Goal: Task Accomplishment & Management: Complete application form

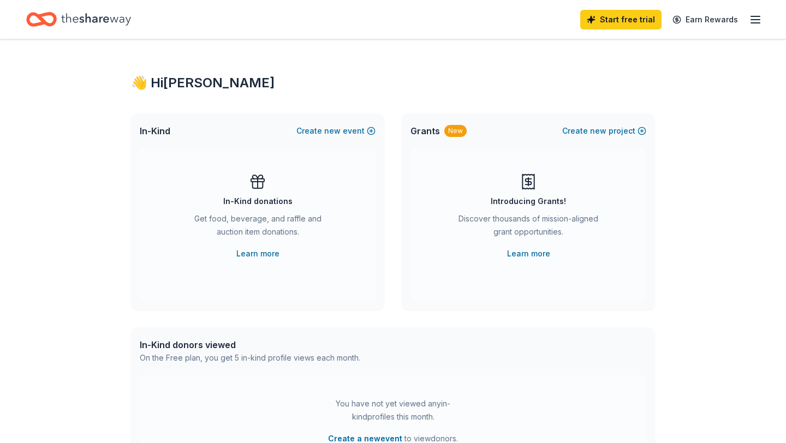
click at [754, 20] on icon "button" at bounding box center [754, 19] width 13 height 13
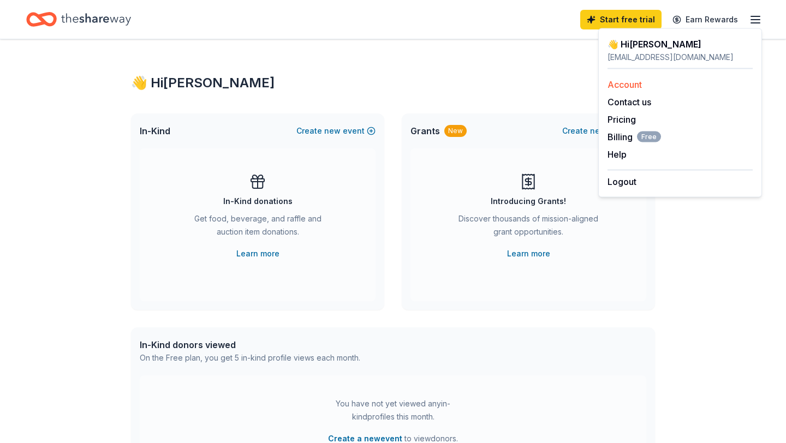
click at [631, 87] on link "Account" at bounding box center [624, 84] width 34 height 11
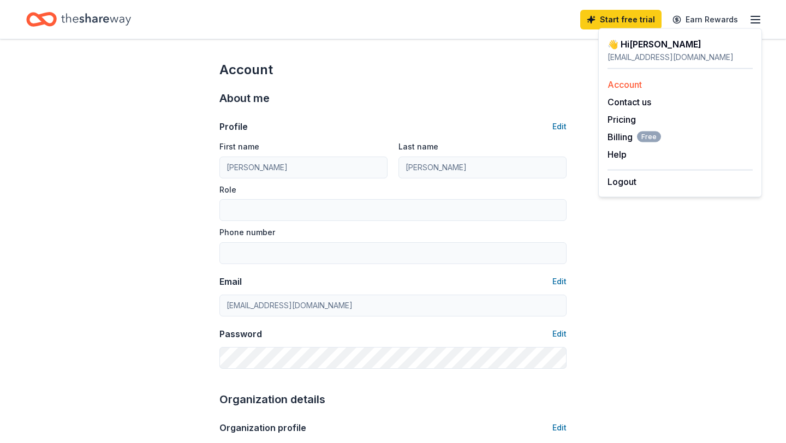
click at [624, 87] on link "Account" at bounding box center [624, 84] width 34 height 11
click at [630, 84] on link "Account" at bounding box center [624, 84] width 34 height 11
click at [634, 53] on div "eef9719@nyu.edu" at bounding box center [679, 57] width 145 height 13
click at [623, 88] on link "Account" at bounding box center [624, 84] width 34 height 11
click at [626, 103] on button "Contact us" at bounding box center [629, 101] width 44 height 13
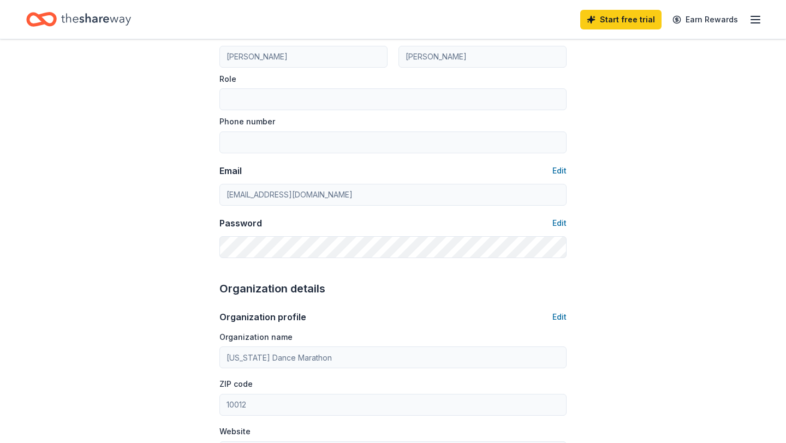
scroll to position [145, 0]
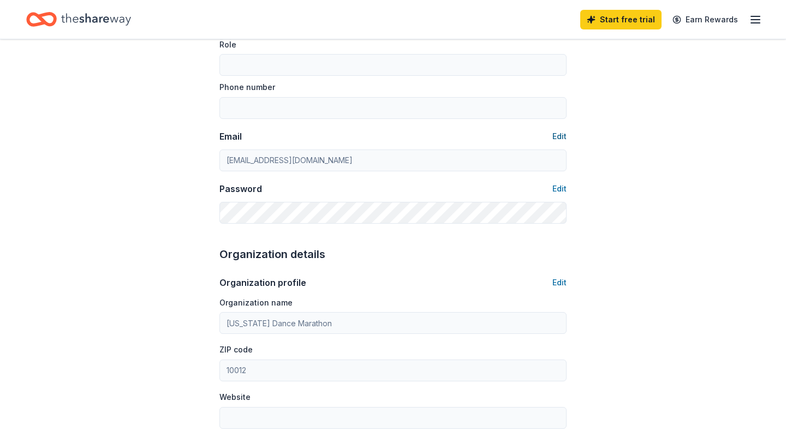
click at [561, 136] on button "Edit" at bounding box center [559, 136] width 14 height 13
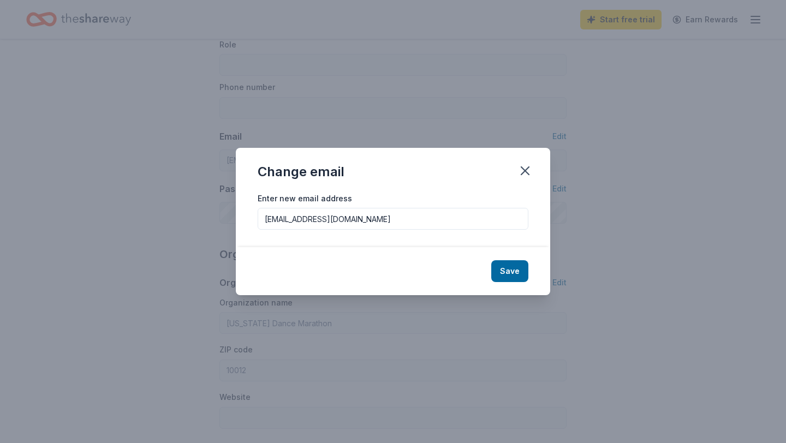
drag, startPoint x: 337, startPoint y: 219, endPoint x: 235, endPoint y: 217, distance: 102.6
click at [235, 217] on div "Change email Enter new email address eef9719@nyu.edu Save" at bounding box center [393, 221] width 786 height 443
type input "nydmhospitality2026@gmail.com"
click at [514, 274] on button "Save" at bounding box center [509, 271] width 37 height 22
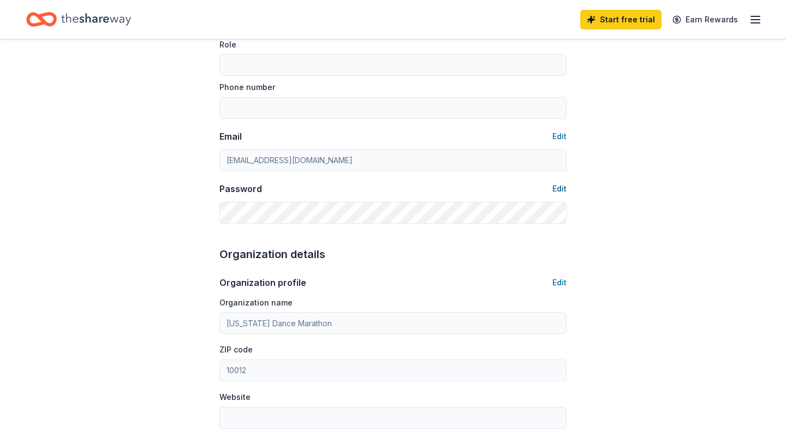
type input "nydmhospitality2026@gmail.com"
click at [552, 191] on button "Edit" at bounding box center [559, 188] width 14 height 13
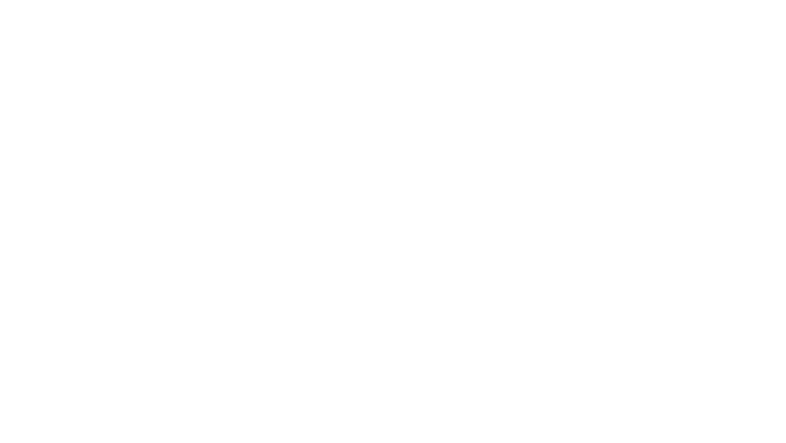
click at [563, 182] on body at bounding box center [393, 221] width 786 height 443
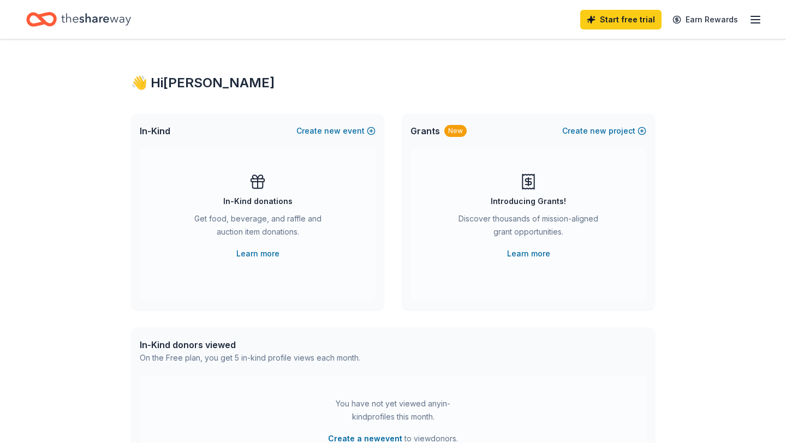
click at [756, 21] on icon "button" at bounding box center [754, 19] width 13 height 13
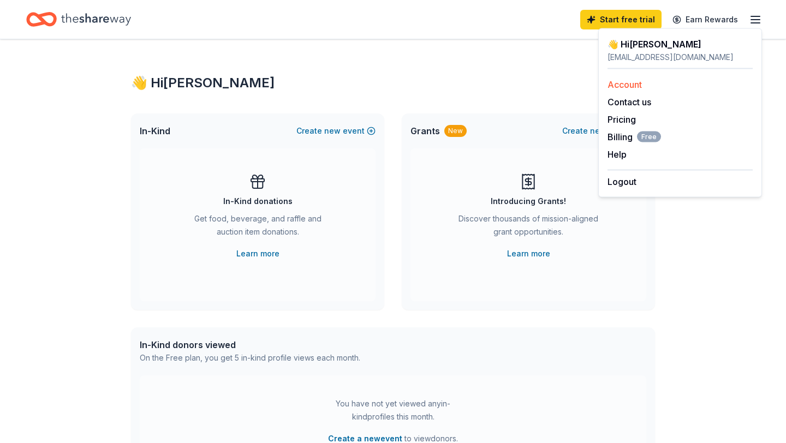
click at [637, 83] on link "Account" at bounding box center [624, 84] width 34 height 11
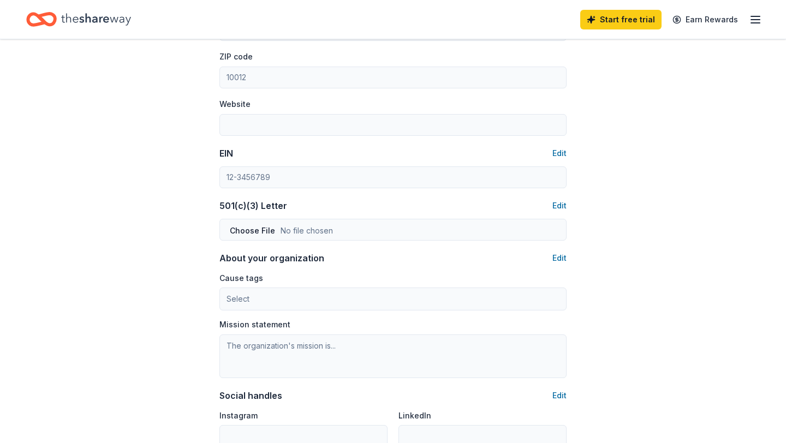
scroll to position [441, 0]
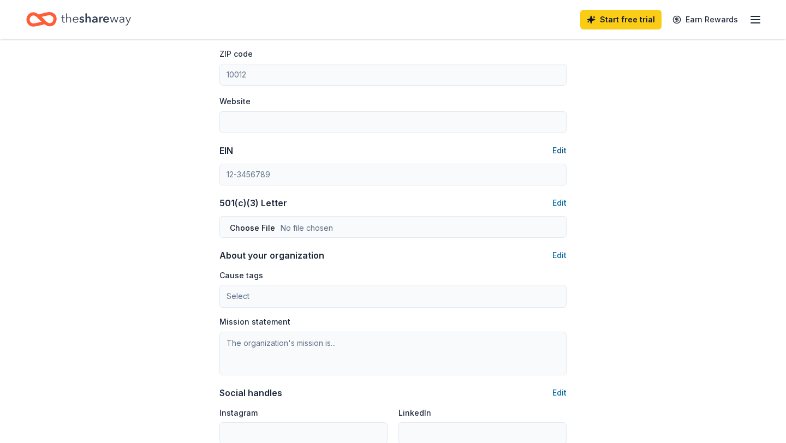
click at [561, 149] on button "Edit" at bounding box center [559, 150] width 14 height 13
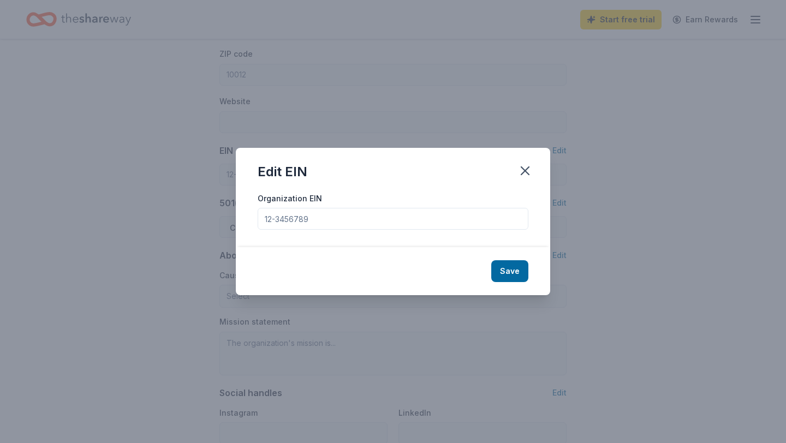
click at [321, 222] on input "Organization EIN" at bounding box center [392, 219] width 271 height 22
type input "42-1741037"
click at [508, 273] on button "Save" at bounding box center [509, 271] width 37 height 22
type input "42-1741037"
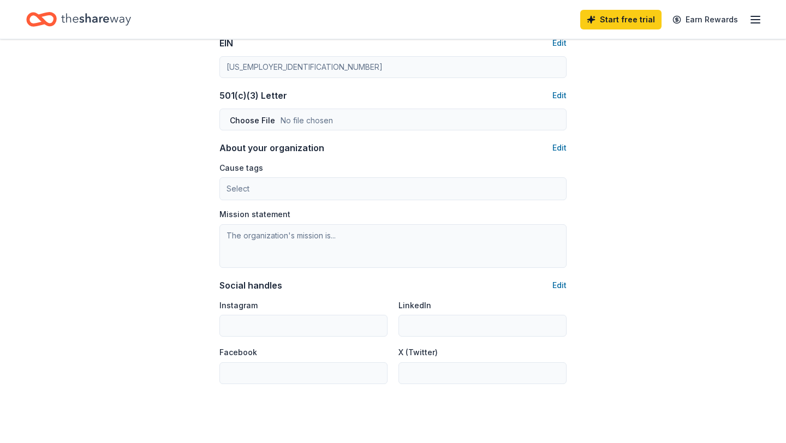
scroll to position [533, 0]
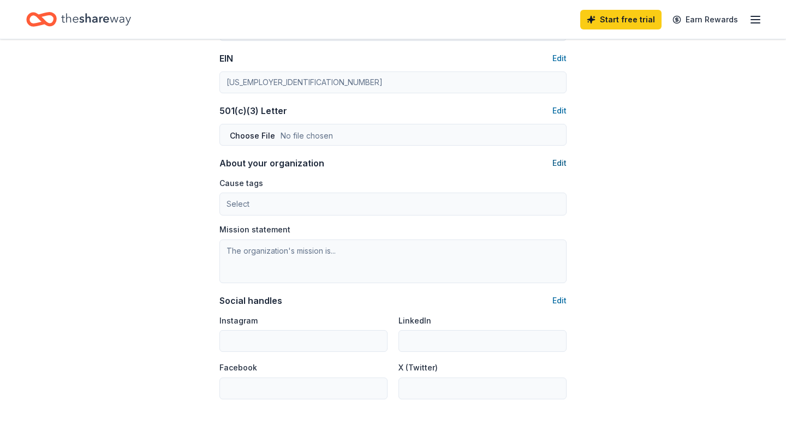
click at [558, 162] on button "Edit" at bounding box center [559, 163] width 14 height 13
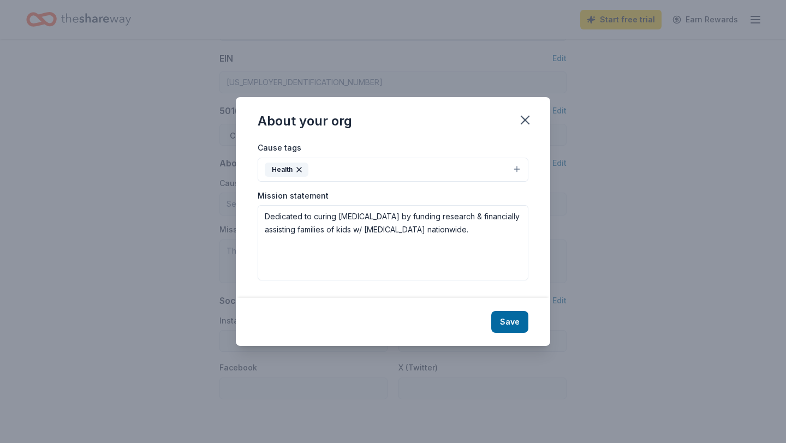
click at [516, 166] on button "Health" at bounding box center [392, 170] width 271 height 24
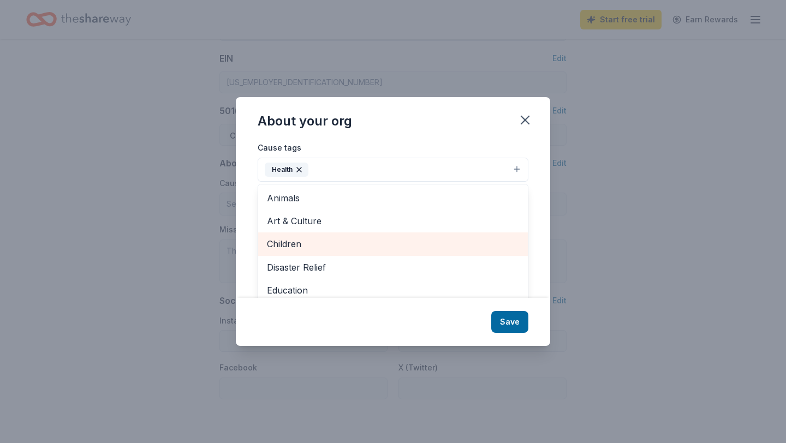
click at [353, 241] on span "Children" at bounding box center [393, 244] width 252 height 14
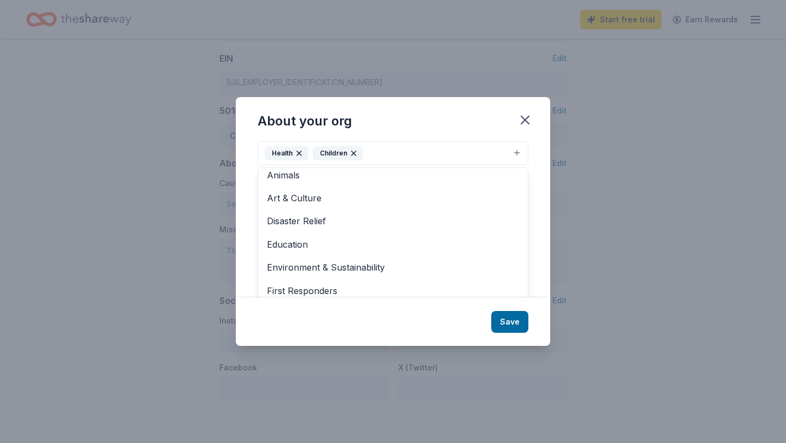
scroll to position [0, 0]
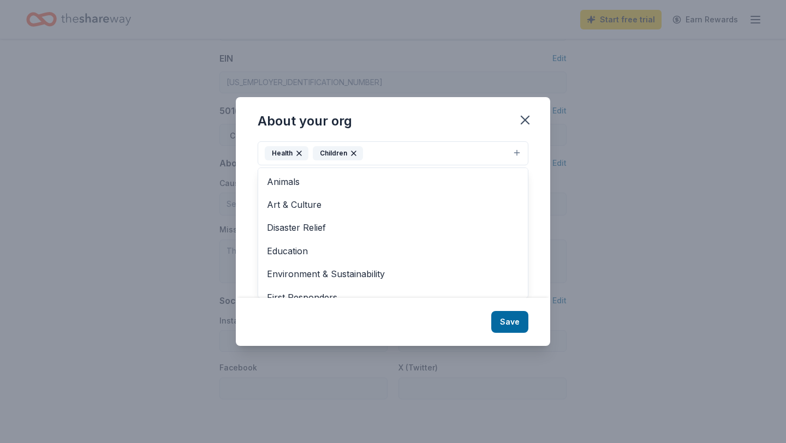
click at [504, 315] on div "About your org Cause tags Health Children Animals Art & Culture Disaster Relief…" at bounding box center [393, 221] width 314 height 249
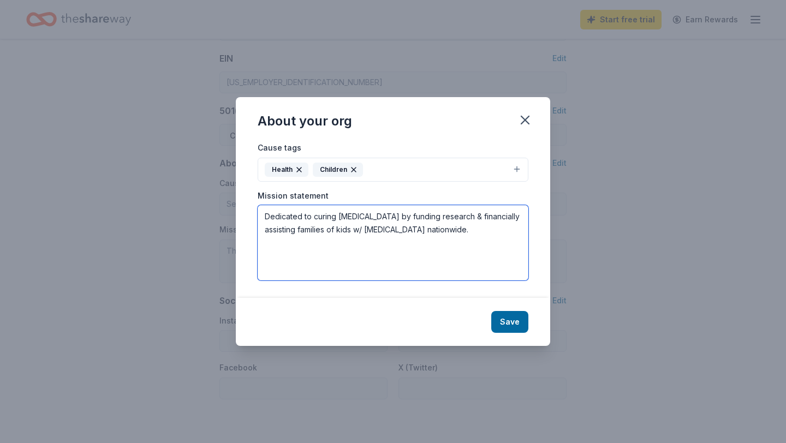
drag, startPoint x: 458, startPoint y: 234, endPoint x: 239, endPoint y: 212, distance: 219.3
click at [239, 213] on div "Cause tags Health Children Mission statement Dedicated to curing childhood canc…" at bounding box center [393, 219] width 314 height 157
paste textarea "NYDM is a year-long effort to raise awareness and funds to help fight childhood…"
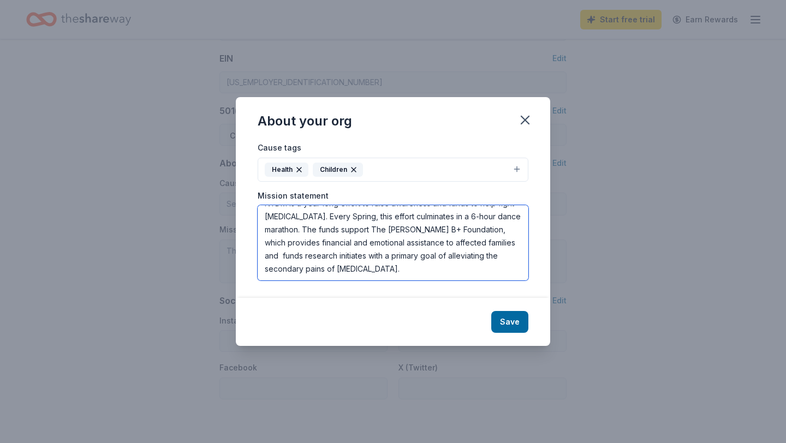
scroll to position [13, 0]
type textarea "NYDM is a year-long effort to raise awareness and funds to help fight childhood…"
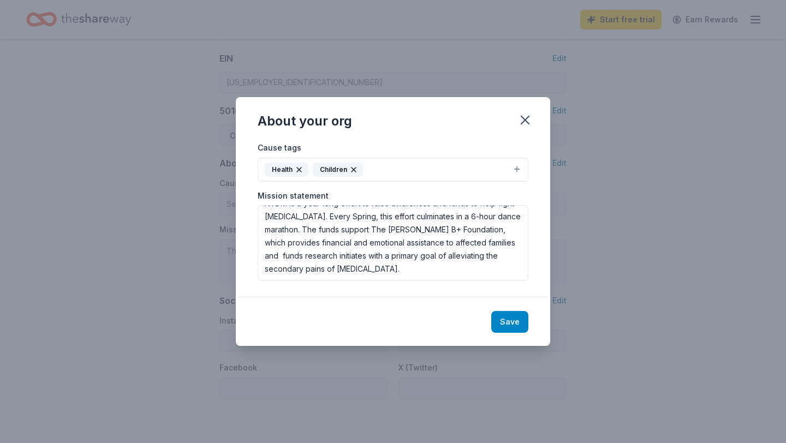
click at [506, 324] on button "Save" at bounding box center [509, 322] width 37 height 22
type textarea "NYDM is a year-long effort to raise awareness and funds to help fight childhood…"
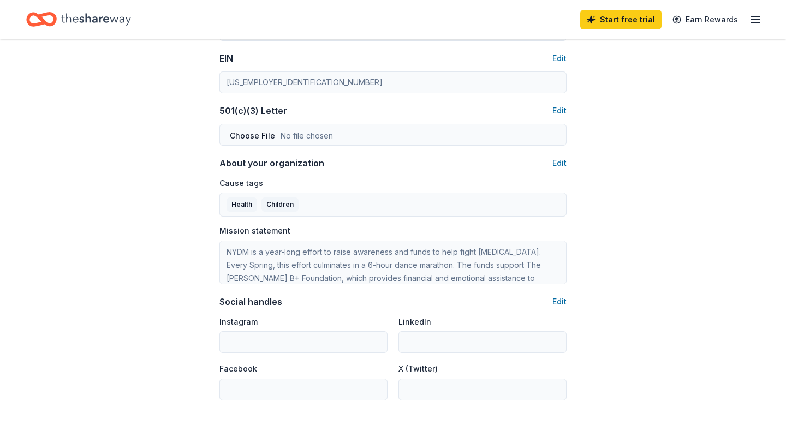
click at [549, 303] on div "Social handles Edit" at bounding box center [392, 301] width 347 height 13
click at [563, 297] on button "Edit" at bounding box center [559, 301] width 14 height 13
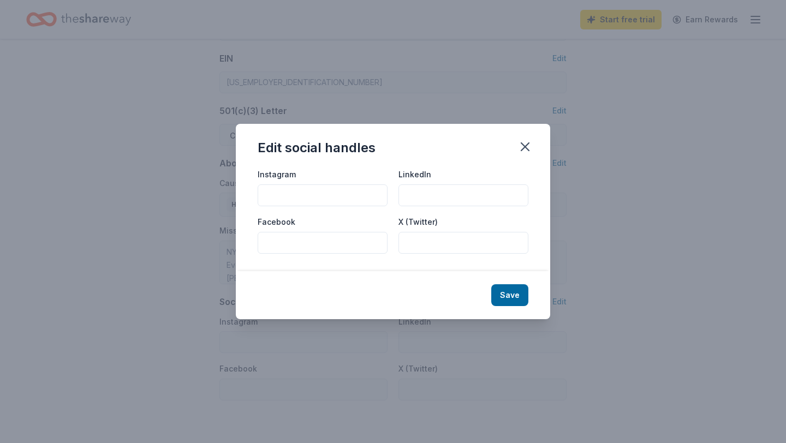
click at [311, 200] on input "Instagram" at bounding box center [322, 195] width 130 height 22
type input "nydmnyu"
click at [516, 291] on button "Save" at bounding box center [509, 295] width 37 height 22
type input "nydmnyu"
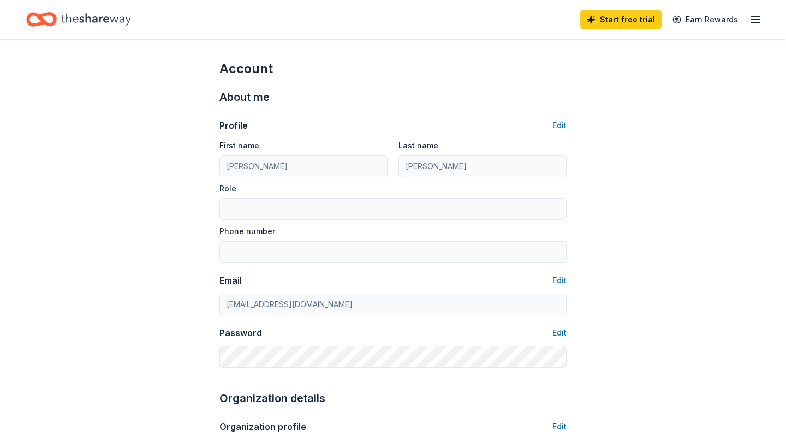
scroll to position [0, 0]
click at [559, 125] on button "Edit" at bounding box center [559, 126] width 14 height 13
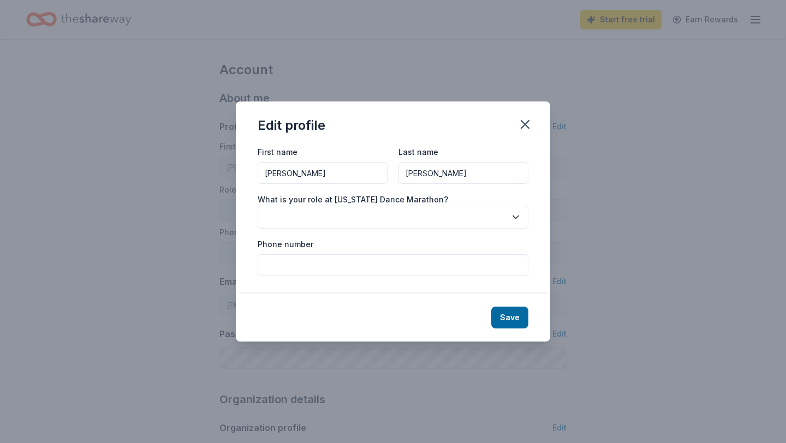
click at [369, 232] on div "First name Erin Last name Finnegan What is your role at New York Dance Marathon…" at bounding box center [392, 210] width 271 height 130
click at [369, 213] on button "button" at bounding box center [392, 217] width 271 height 23
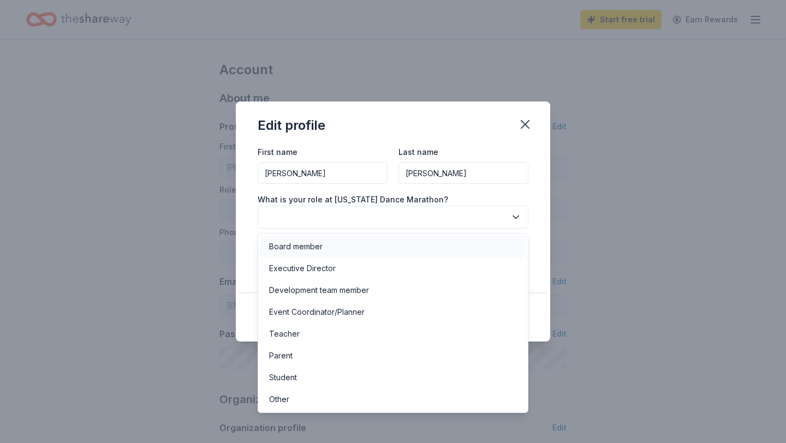
click at [344, 249] on div "Board member" at bounding box center [392, 247] width 265 height 22
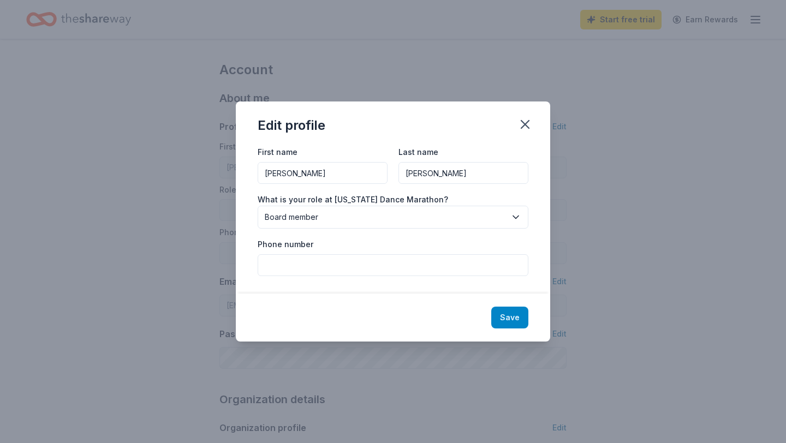
click at [511, 314] on button "Save" at bounding box center [509, 318] width 37 height 22
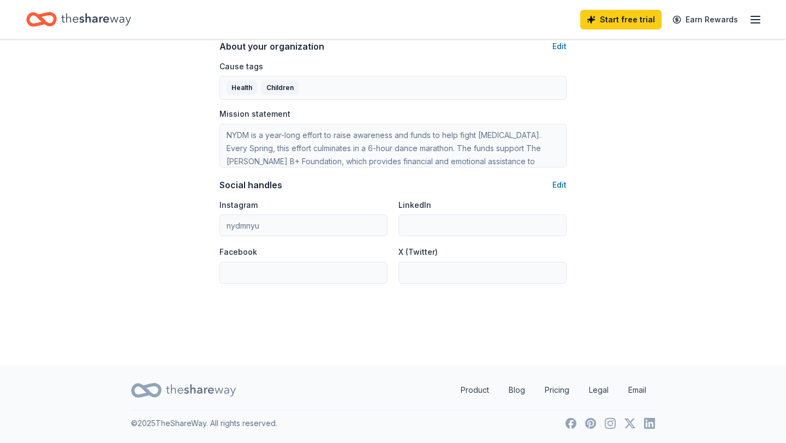
type input "Board member"
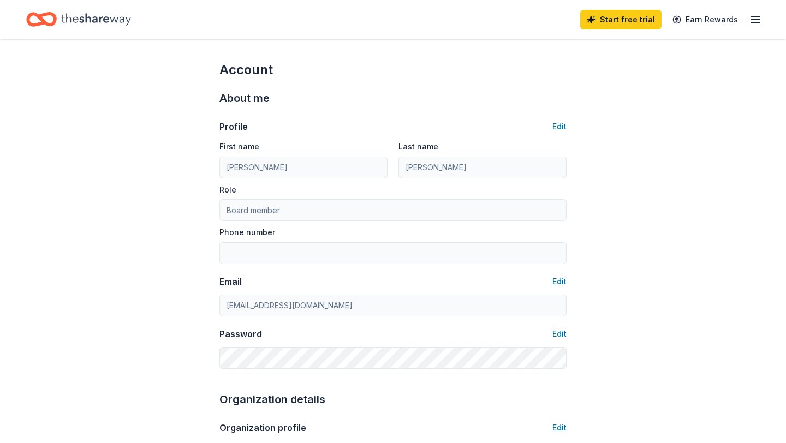
click at [754, 14] on icon "button" at bounding box center [754, 19] width 13 height 13
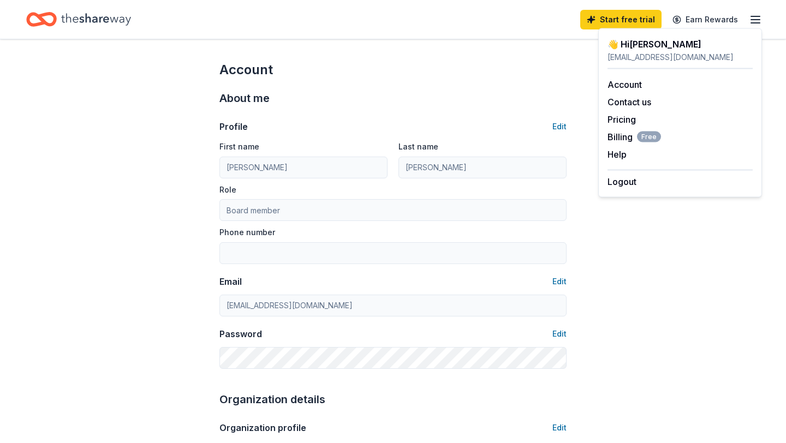
click at [631, 52] on div "nydmhospitality2026@gmail.com" at bounding box center [679, 57] width 145 height 13
click at [625, 47] on div "👋 Hi Erin" at bounding box center [679, 44] width 145 height 13
click at [506, 26] on div "Start free trial Earn Rewards" at bounding box center [392, 20] width 733 height 26
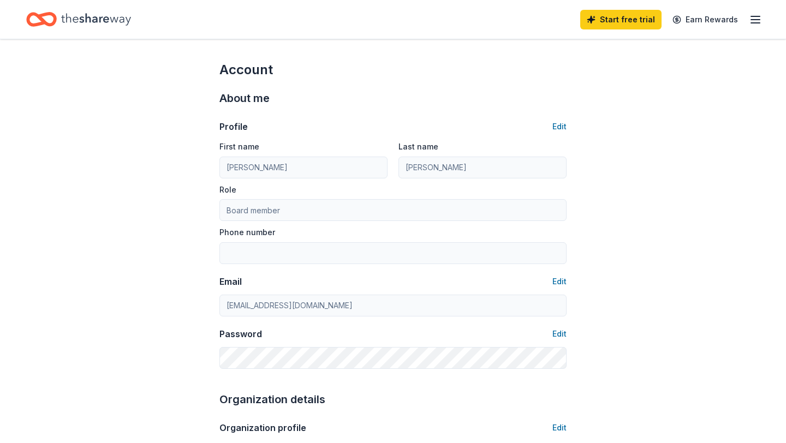
click at [91, 25] on icon "Home" at bounding box center [96, 19] width 70 height 22
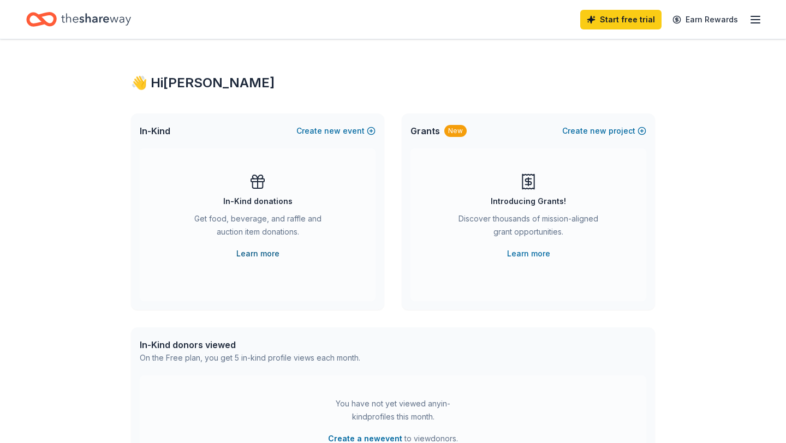
click at [266, 259] on link "Learn more" at bounding box center [257, 253] width 43 height 13
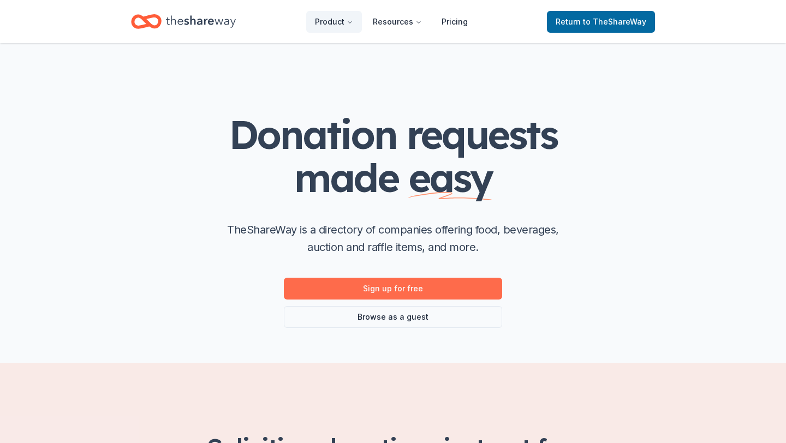
click at [453, 285] on link "Sign up for free" at bounding box center [393, 289] width 218 height 22
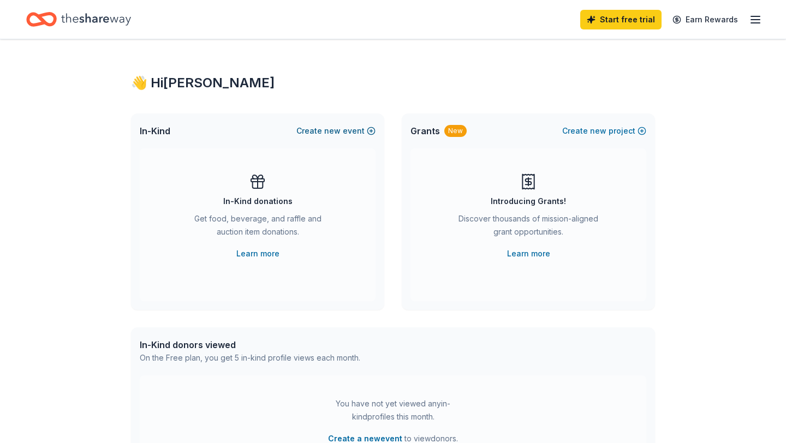
click at [353, 131] on button "Create new event" at bounding box center [335, 130] width 79 height 13
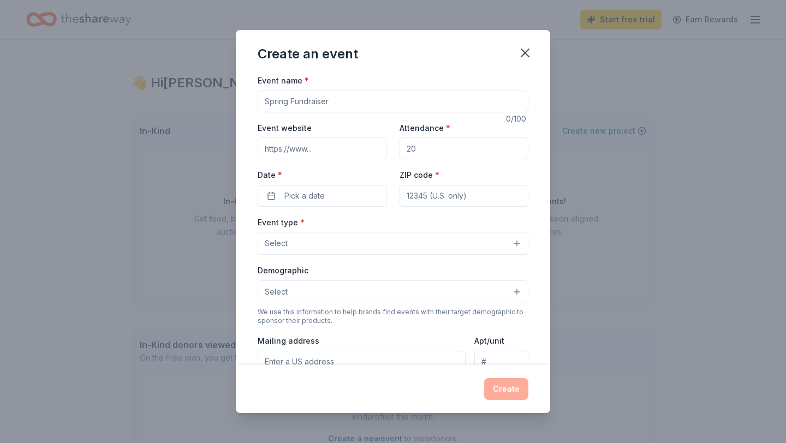
click at [320, 100] on input "Event name *" at bounding box center [392, 102] width 271 height 22
type input "NYDM Day Of"
click at [308, 151] on input "Event website" at bounding box center [321, 148] width 129 height 22
type input "https://www.nydmatnyu.com/"
click at [428, 148] on input "Attendance *" at bounding box center [463, 148] width 129 height 22
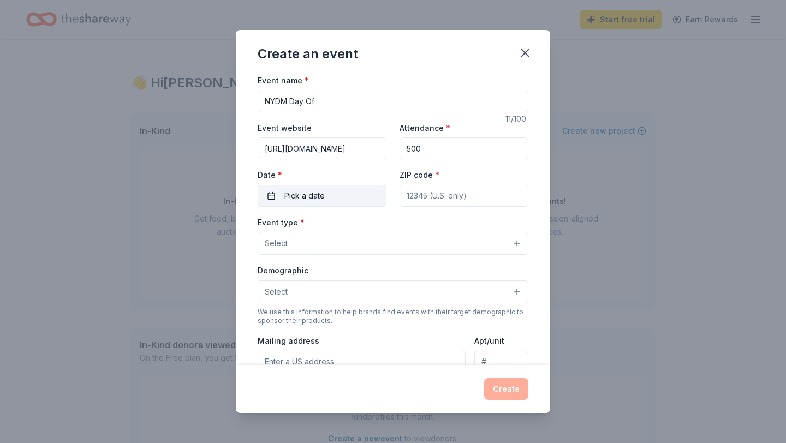
type input "500"
click at [344, 195] on button "Pick a date" at bounding box center [321, 196] width 129 height 22
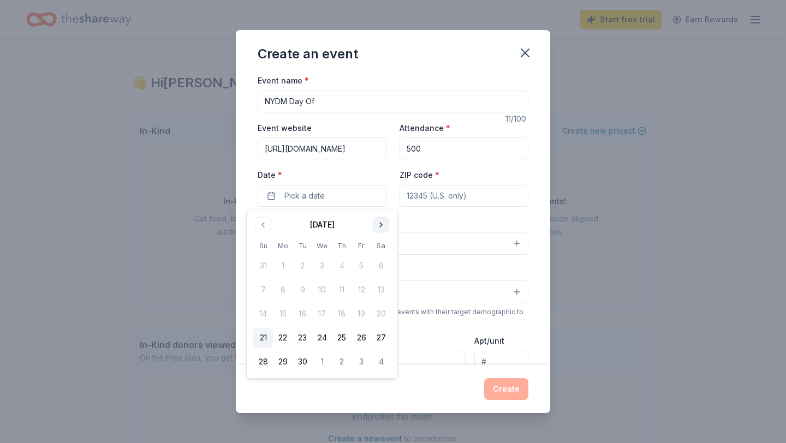
click at [380, 229] on button "Go to next month" at bounding box center [380, 224] width 15 height 15
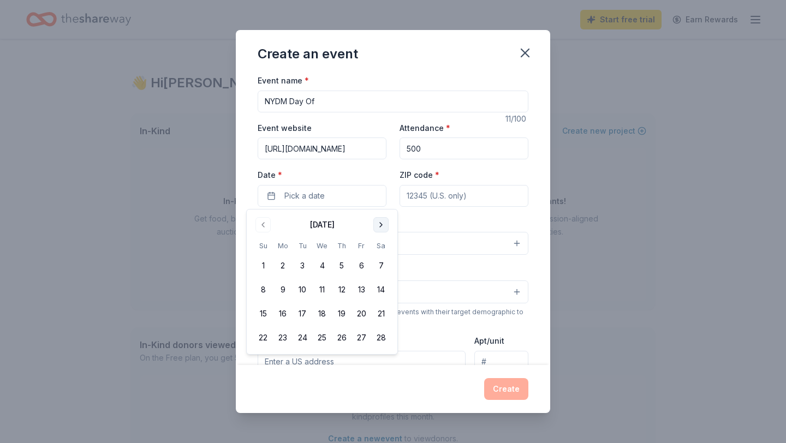
click at [380, 229] on button "Go to next month" at bounding box center [380, 224] width 15 height 15
click at [262, 227] on button "Go to previous month" at bounding box center [262, 224] width 15 height 15
click at [265, 360] on button "29" at bounding box center [263, 362] width 20 height 20
click at [445, 195] on input "ZIP code *" at bounding box center [463, 196] width 129 height 22
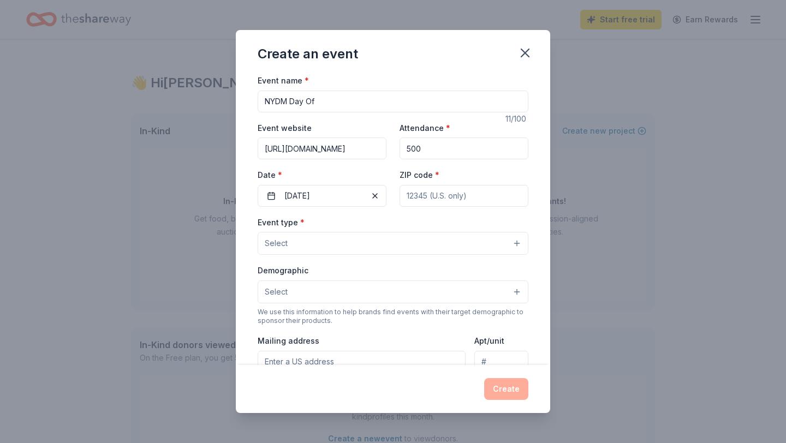
type input "10003"
type input "60 Washington Square S"
click at [371, 247] on button "Select" at bounding box center [392, 243] width 271 height 23
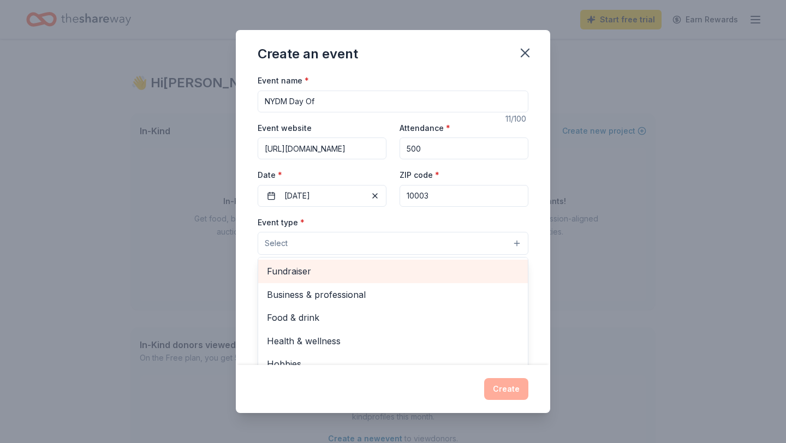
click at [348, 278] on span "Fundraiser" at bounding box center [393, 271] width 252 height 14
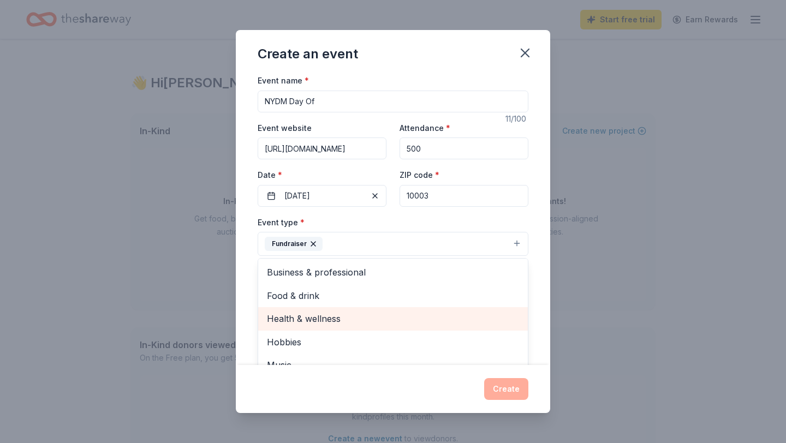
scroll to position [13, 0]
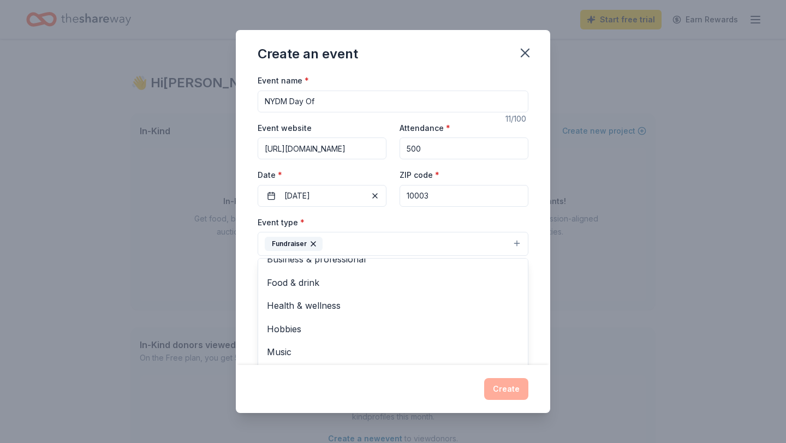
click at [405, 208] on div "Event name * NYDM Day Of 11 /100 Event website https://www.nydmatnyu.com/ Atten…" at bounding box center [392, 326] width 271 height 505
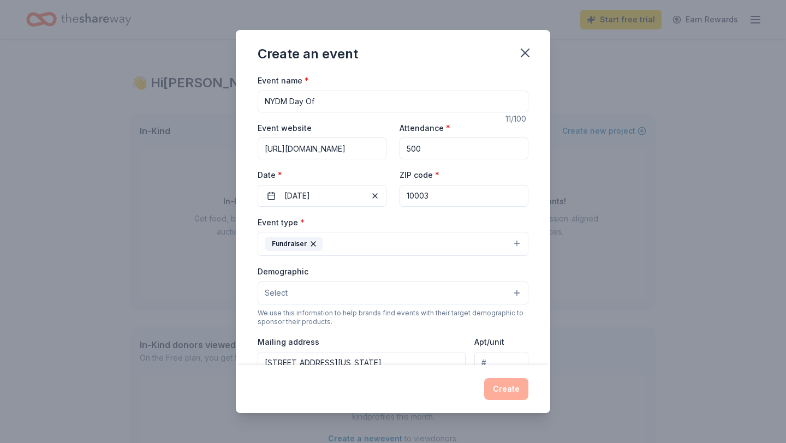
click at [399, 302] on button "Select" at bounding box center [392, 292] width 271 height 23
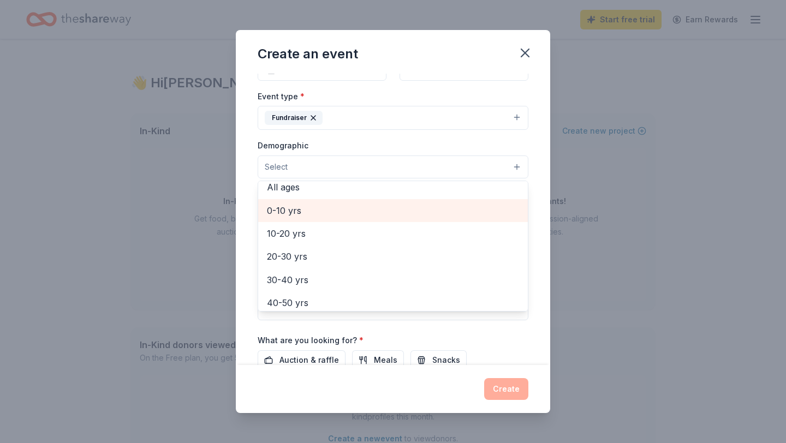
scroll to position [79, 0]
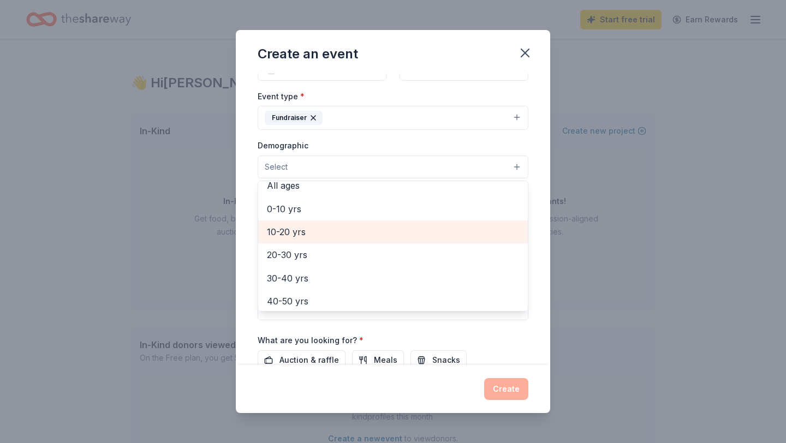
click at [327, 231] on span "10-20 yrs" at bounding box center [393, 232] width 252 height 14
click at [422, 234] on span "20-30 yrs" at bounding box center [393, 233] width 252 height 14
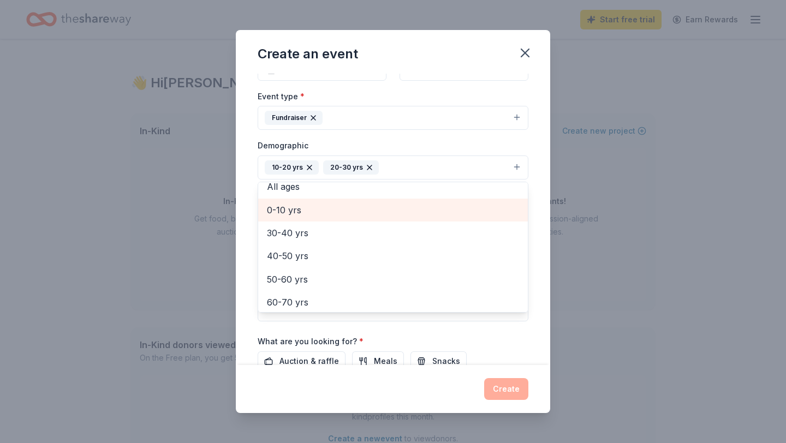
click at [404, 205] on span "0-10 yrs" at bounding box center [393, 210] width 252 height 14
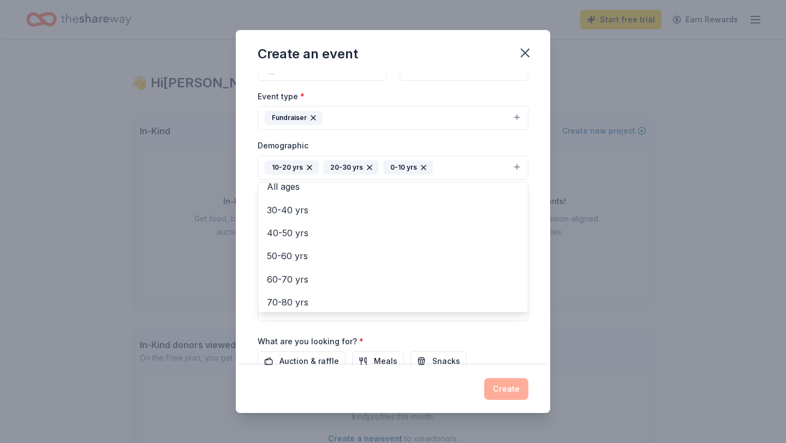
click at [353, 333] on div "Event name * NYDM Day Of 11 /100 Event website https://www.nydmatnyu.com/ Atten…" at bounding box center [392, 201] width 271 height 506
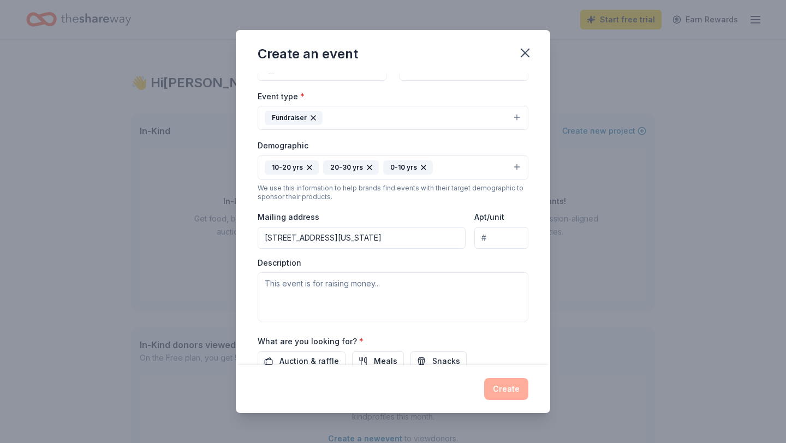
click at [496, 234] on input "Apt/unit" at bounding box center [501, 238] width 54 height 22
type input "720"
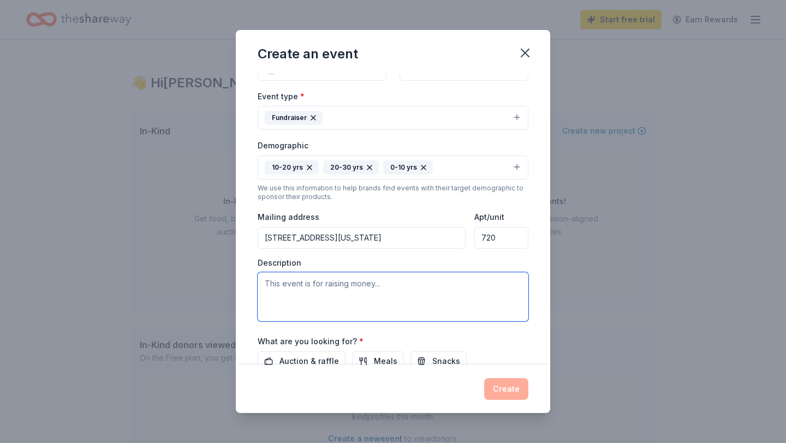
click at [375, 296] on textarea at bounding box center [392, 296] width 271 height 49
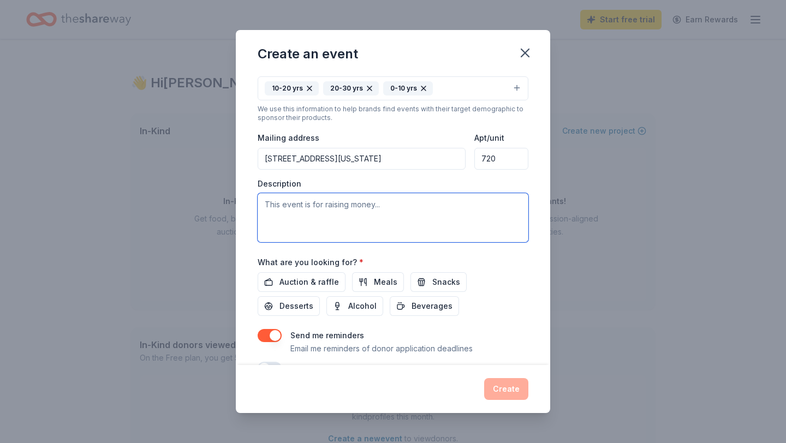
scroll to position [212, 0]
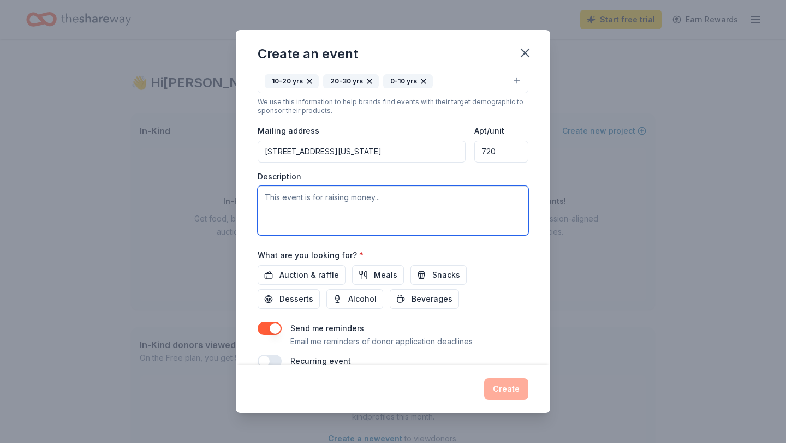
paste textarea "NYDM is a year-long effort to raise awareness and funds to help fight childhood…"
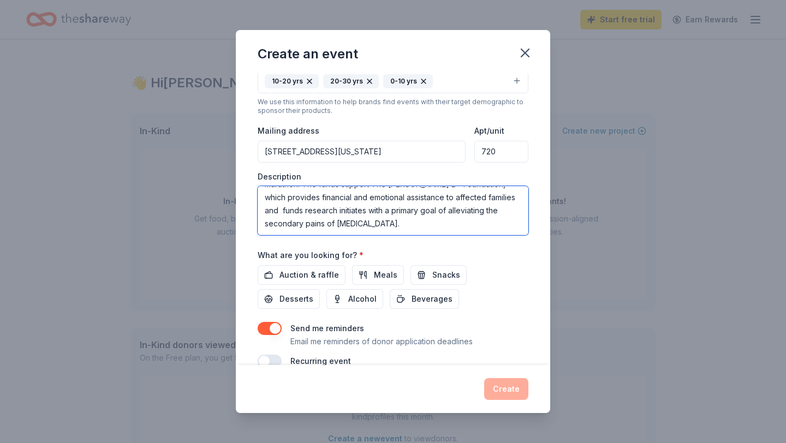
scroll to position [232, 0]
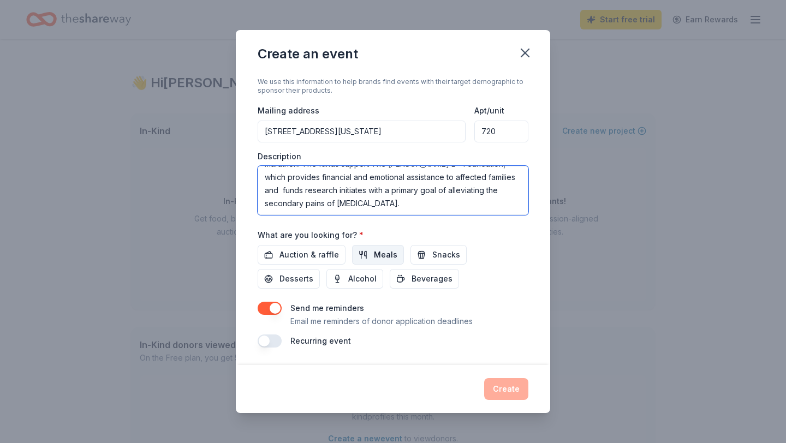
type textarea "NYDM is a year-long effort to raise awareness and funds to help fight childhood…"
click at [376, 256] on span "Meals" at bounding box center [385, 254] width 23 height 13
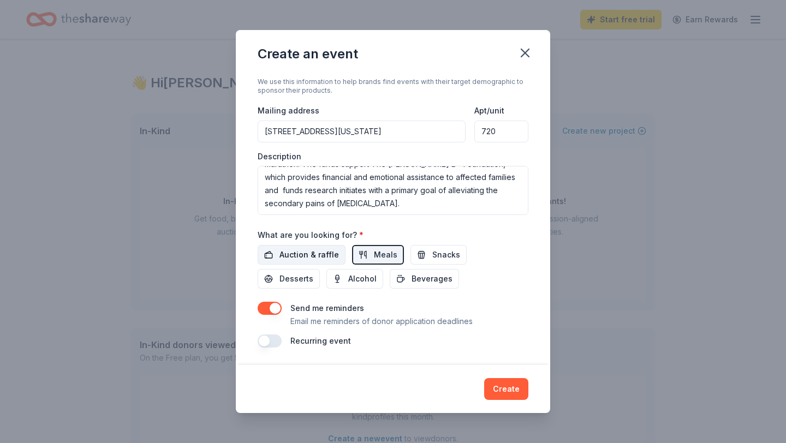
click at [310, 257] on span "Auction & raffle" at bounding box center [308, 254] width 59 height 13
click at [389, 284] on button "Beverages" at bounding box center [423, 279] width 69 height 20
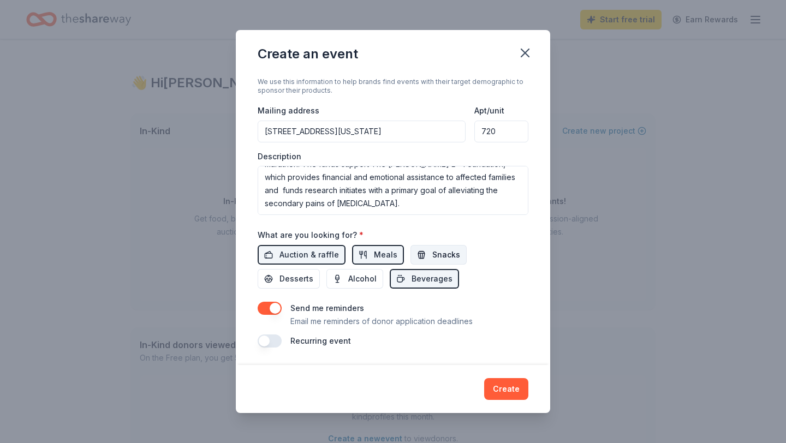
click at [446, 254] on span "Snacks" at bounding box center [446, 254] width 28 height 13
click at [320, 269] on button "Desserts" at bounding box center [288, 279] width 62 height 20
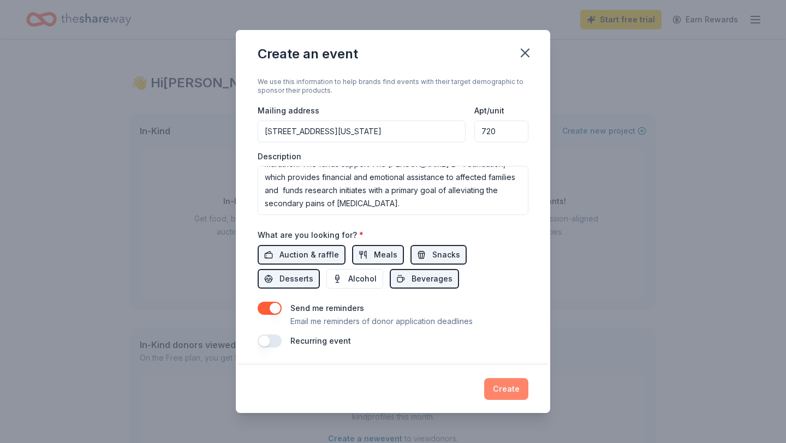
click at [506, 387] on button "Create" at bounding box center [506, 389] width 44 height 22
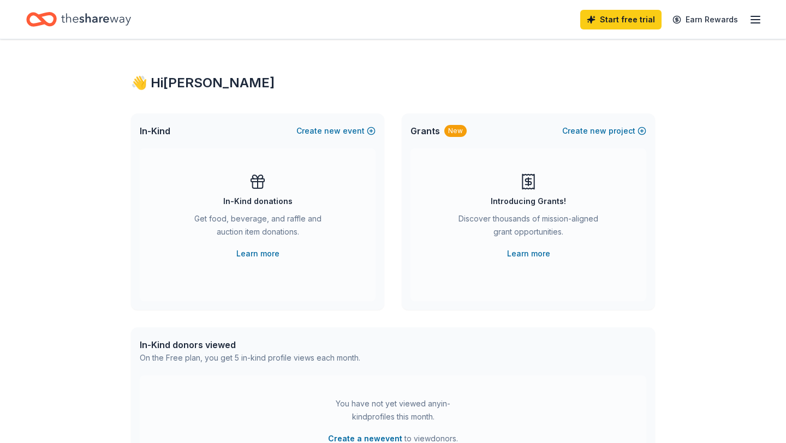
scroll to position [0, 0]
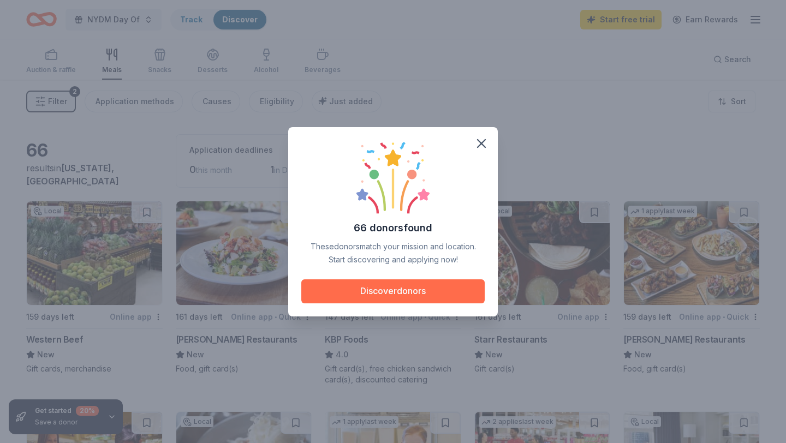
click at [430, 292] on button "Discover donors" at bounding box center [392, 291] width 183 height 24
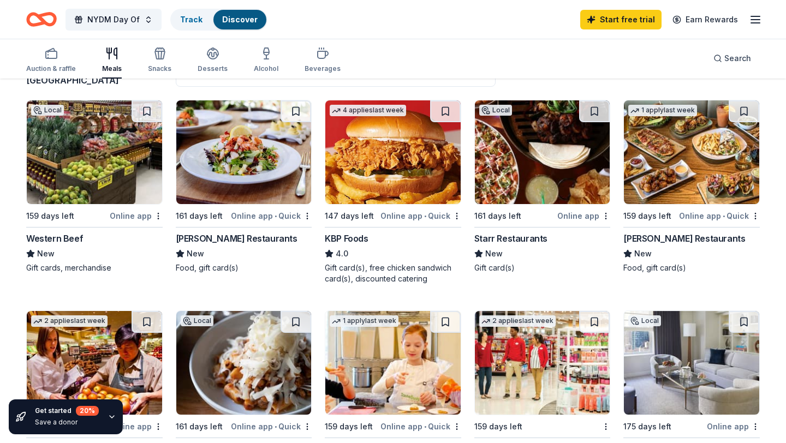
scroll to position [101, 0]
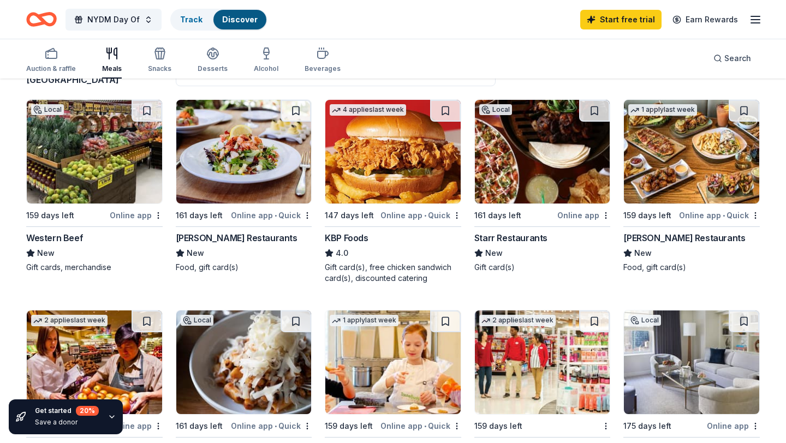
click at [403, 172] on img at bounding box center [392, 152] width 135 height 104
click at [670, 158] on img at bounding box center [691, 152] width 135 height 104
click at [207, 175] on img at bounding box center [243, 152] width 135 height 104
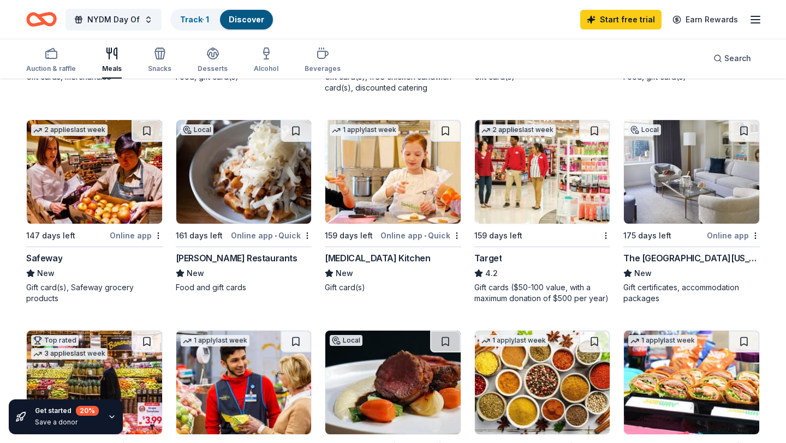
click at [63, 194] on img at bounding box center [94, 172] width 135 height 104
click at [223, 193] on img at bounding box center [243, 172] width 135 height 104
click at [541, 205] on img at bounding box center [542, 172] width 135 height 104
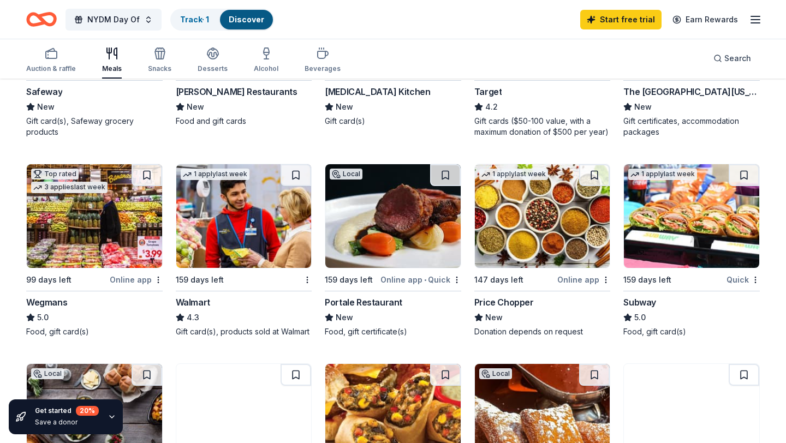
scroll to position [457, 0]
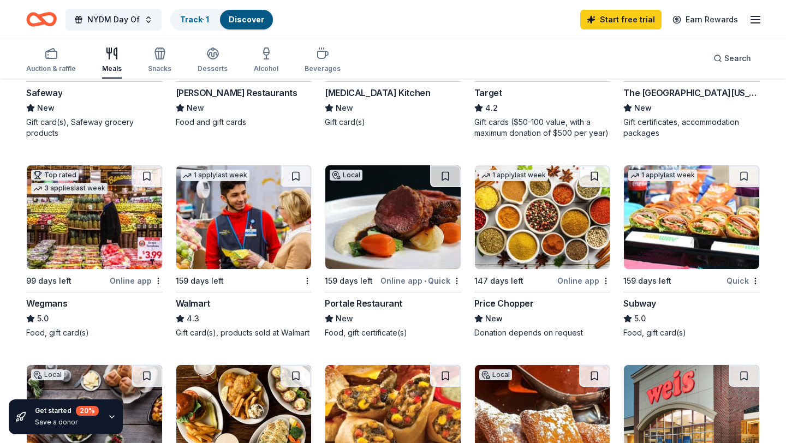
click at [46, 215] on img at bounding box center [94, 217] width 135 height 104
click at [242, 230] on img at bounding box center [243, 217] width 135 height 104
click at [397, 225] on img at bounding box center [392, 217] width 135 height 104
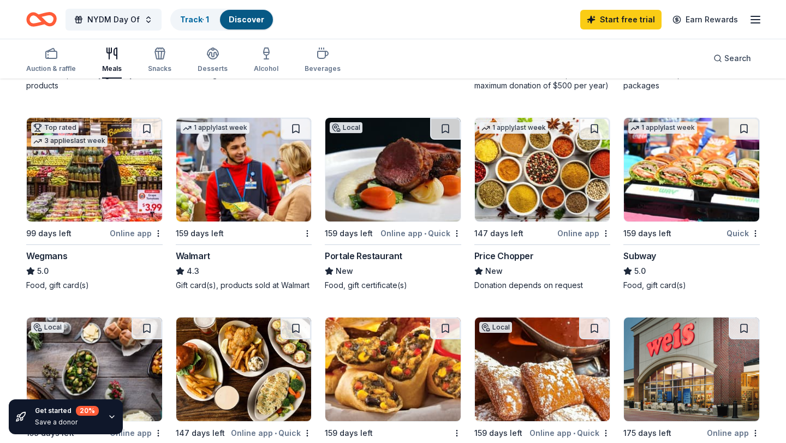
scroll to position [506, 0]
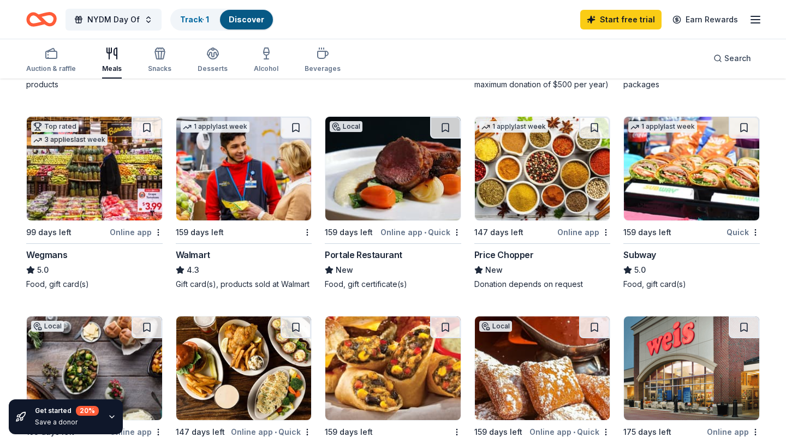
click at [668, 193] on img at bounding box center [691, 169] width 135 height 104
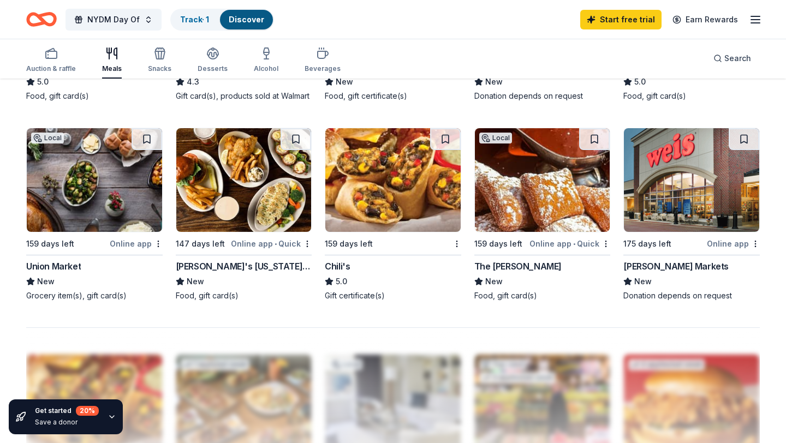
scroll to position [694, 0]
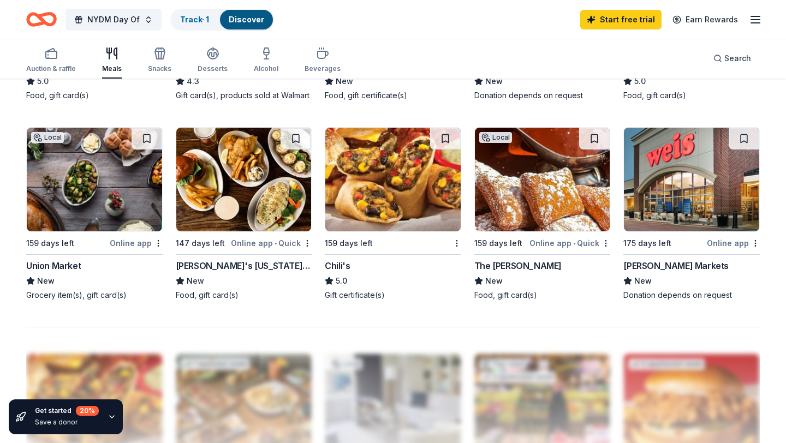
click at [81, 190] on img at bounding box center [94, 180] width 135 height 104
click at [241, 194] on img at bounding box center [243, 180] width 135 height 104
click at [536, 192] on img at bounding box center [542, 180] width 135 height 104
click at [643, 188] on img at bounding box center [691, 180] width 135 height 104
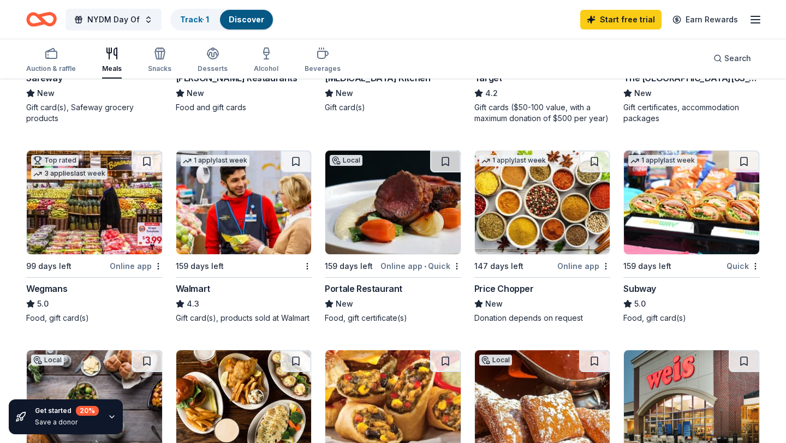
scroll to position [0, 0]
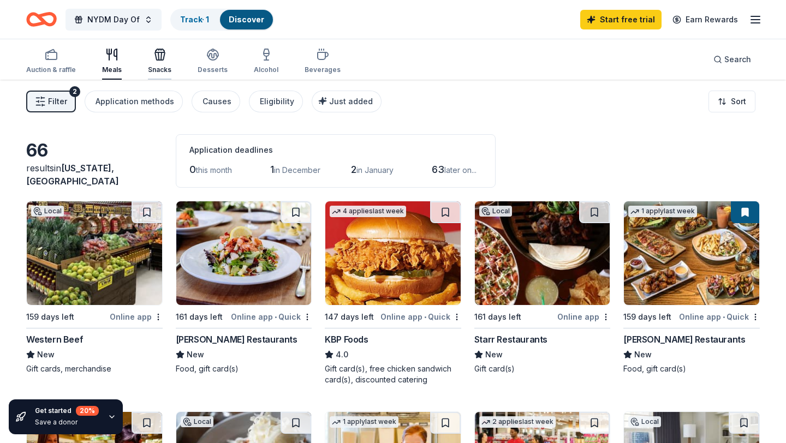
click at [167, 56] on div "button" at bounding box center [159, 54] width 23 height 13
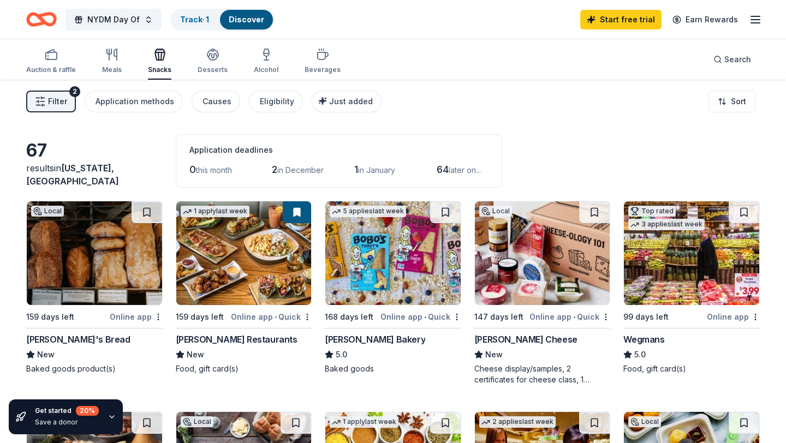
click at [99, 248] on img at bounding box center [94, 253] width 135 height 104
click at [243, 288] on img at bounding box center [243, 253] width 135 height 104
click at [398, 286] on img at bounding box center [392, 253] width 135 height 104
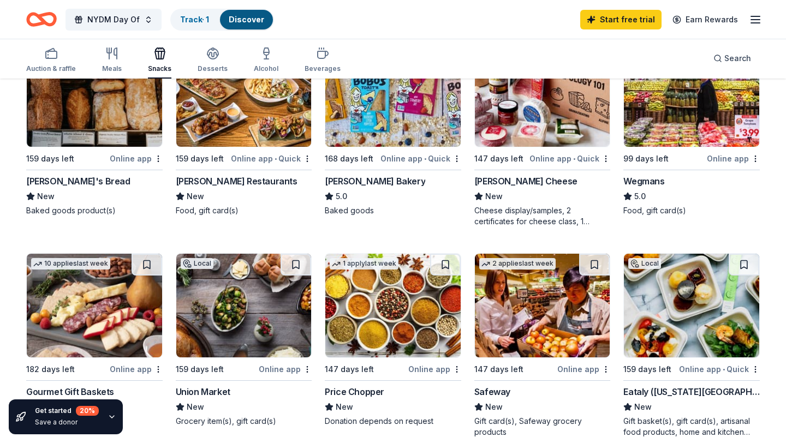
scroll to position [139, 0]
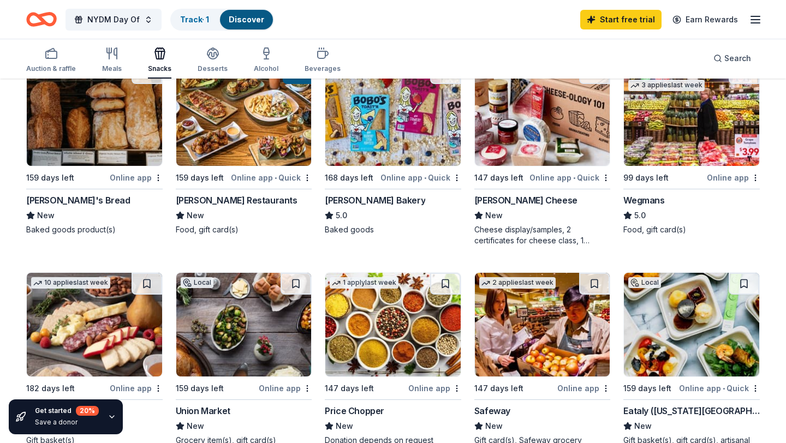
click at [538, 111] on img at bounding box center [542, 114] width 135 height 104
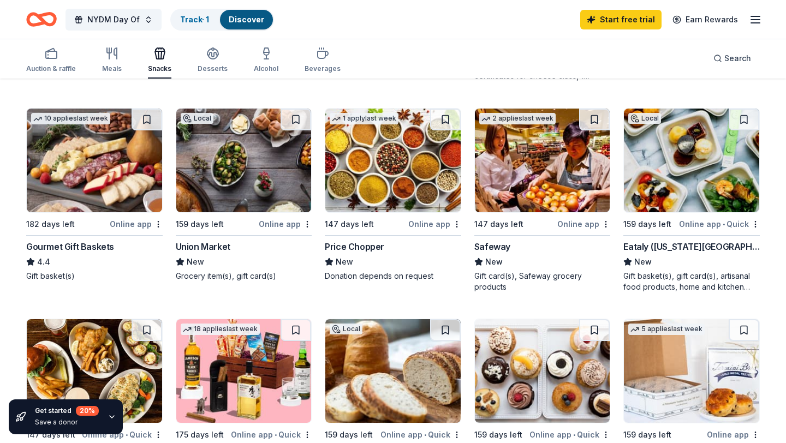
scroll to position [330, 0]
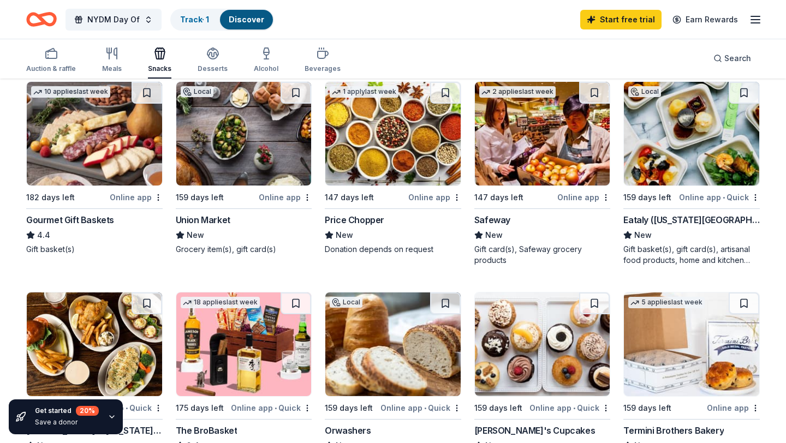
click at [687, 165] on img at bounding box center [691, 134] width 135 height 104
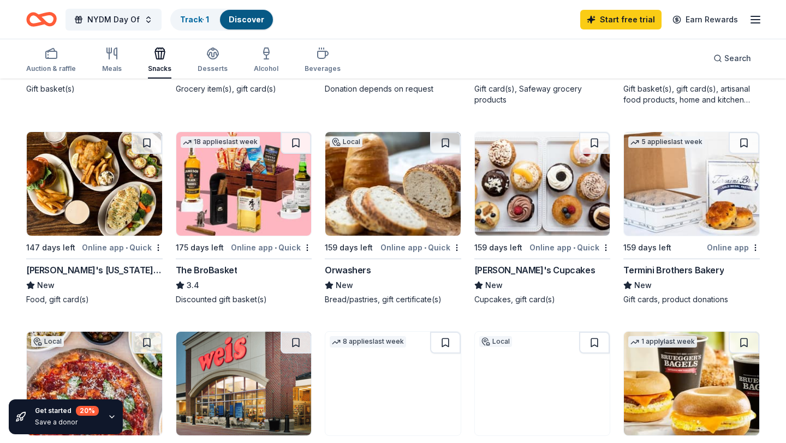
scroll to position [491, 0]
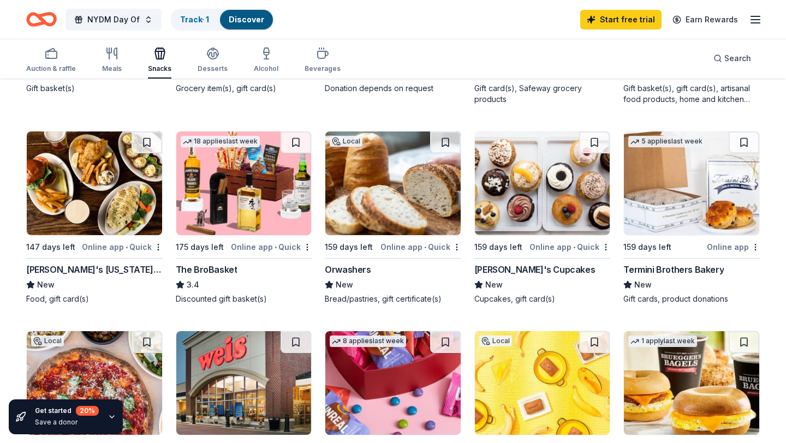
click at [515, 190] on img at bounding box center [542, 183] width 135 height 104
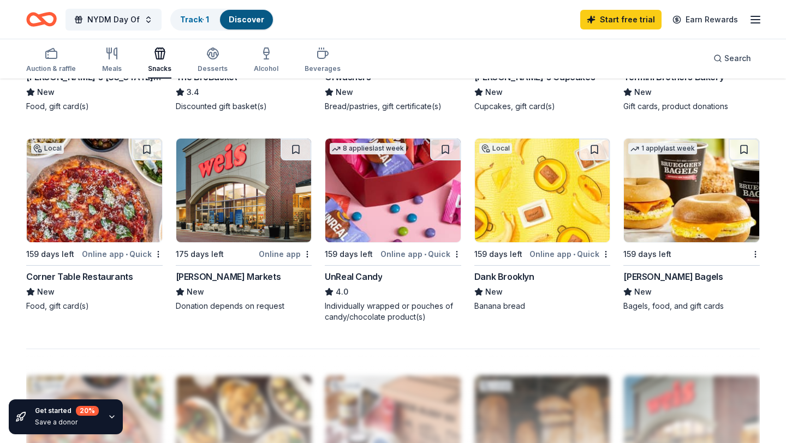
scroll to position [693, 0]
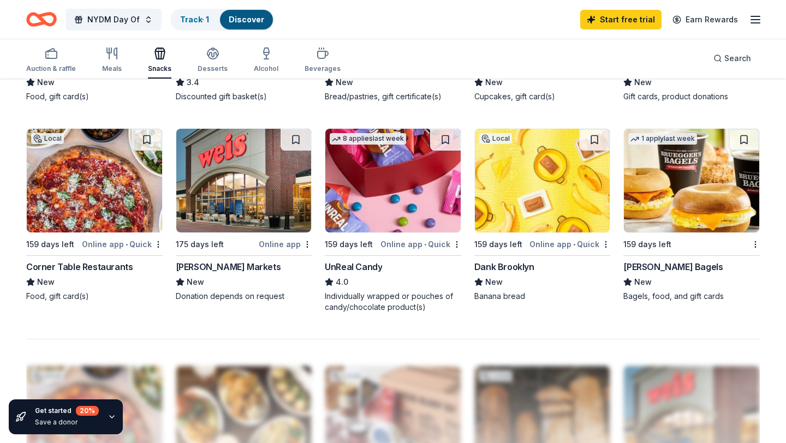
click at [391, 208] on img at bounding box center [392, 181] width 135 height 104
click at [73, 191] on img at bounding box center [94, 181] width 135 height 104
click at [639, 221] on img at bounding box center [691, 181] width 135 height 104
click at [513, 206] on img at bounding box center [542, 181] width 135 height 104
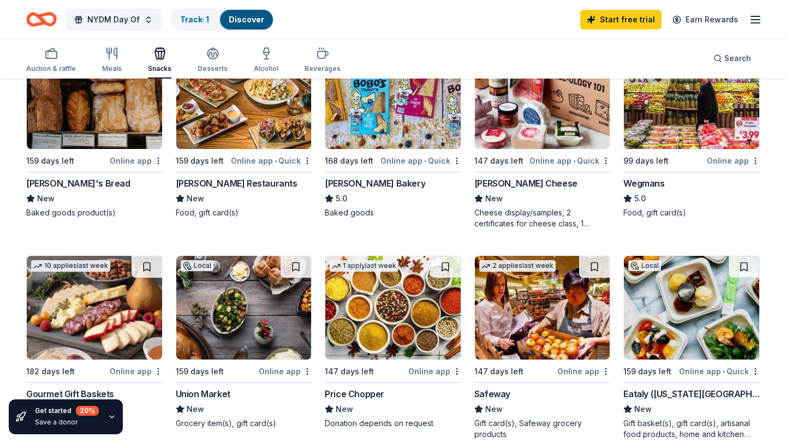
scroll to position [0, 0]
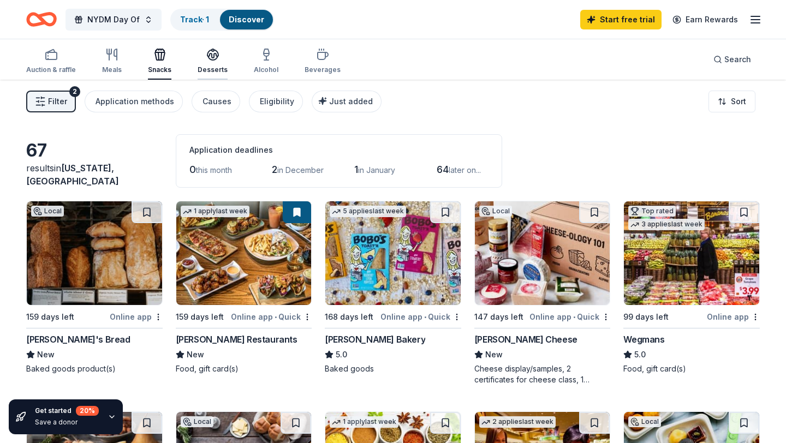
click at [201, 58] on div "button" at bounding box center [212, 54] width 30 height 13
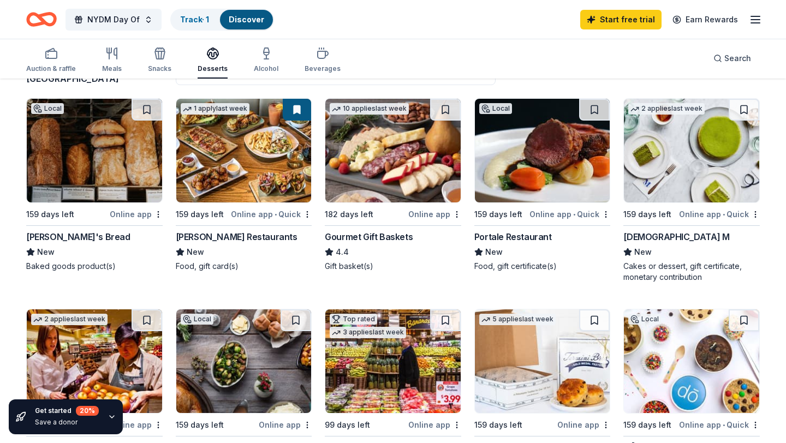
scroll to position [104, 0]
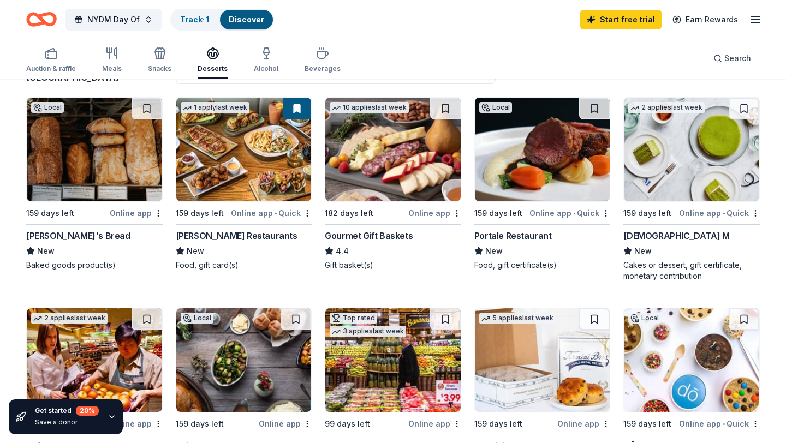
click at [696, 194] on img at bounding box center [691, 150] width 135 height 104
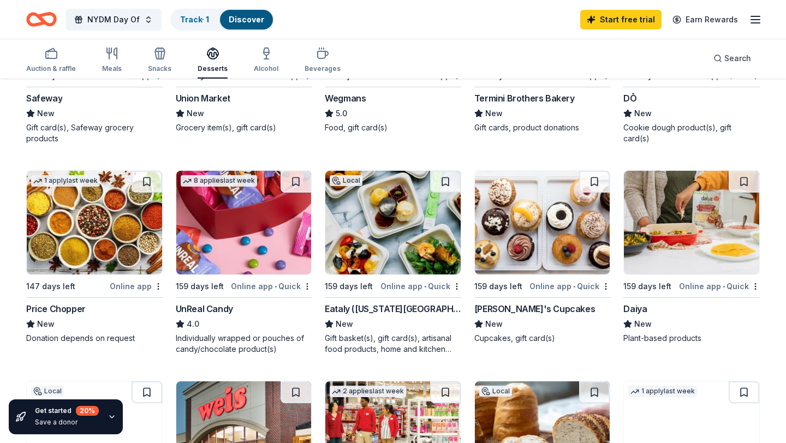
scroll to position [453, 0]
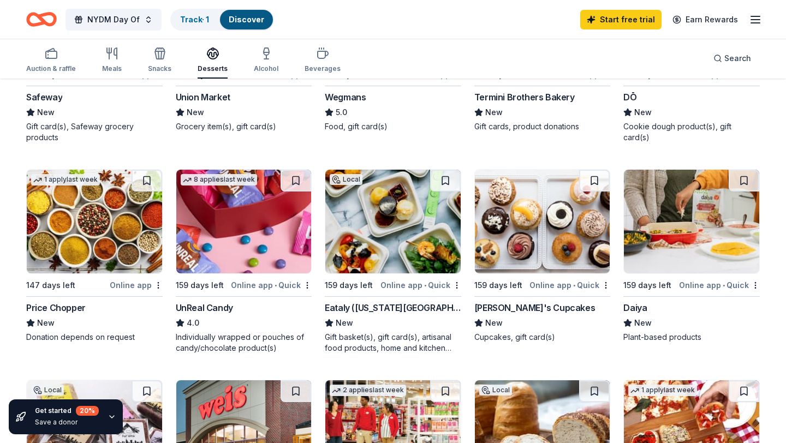
click at [680, 233] on img at bounding box center [691, 222] width 135 height 104
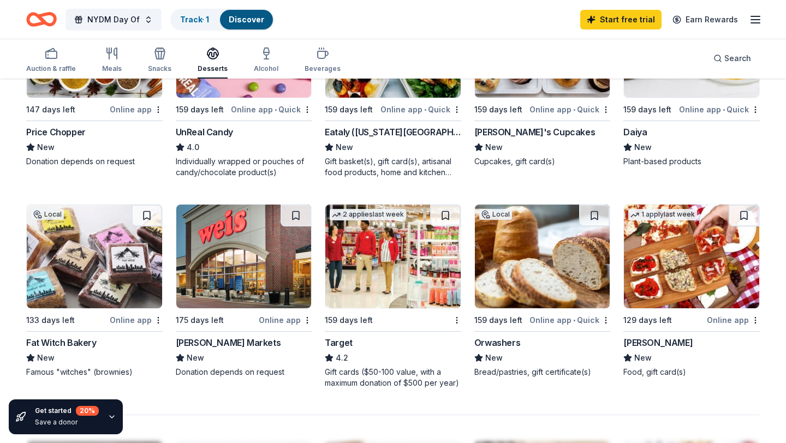
scroll to position [631, 0]
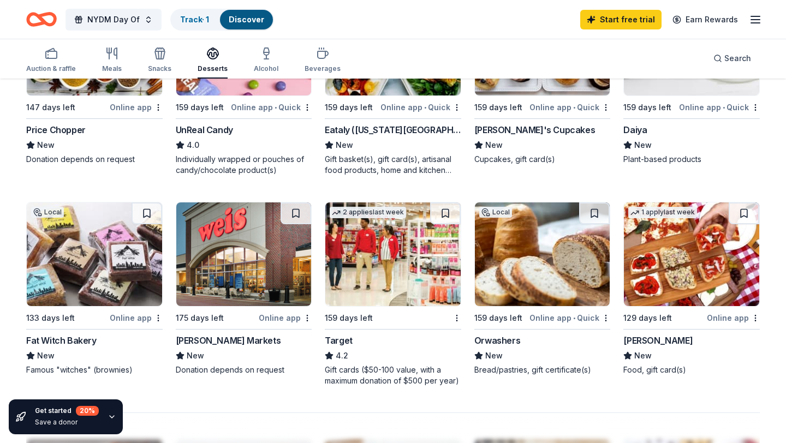
click at [82, 262] on img at bounding box center [94, 254] width 135 height 104
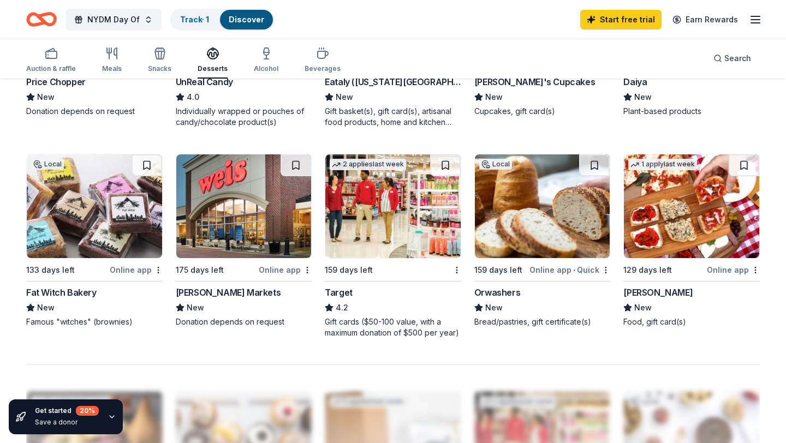
scroll to position [685, 0]
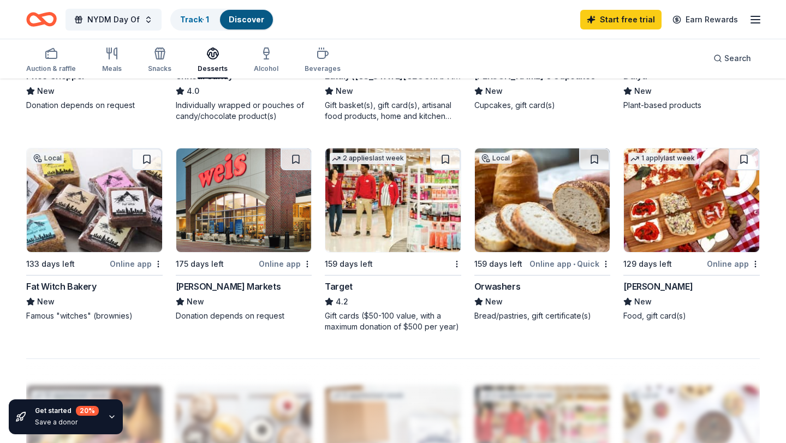
click at [675, 220] on img at bounding box center [691, 200] width 135 height 104
click at [529, 230] on img at bounding box center [542, 200] width 135 height 104
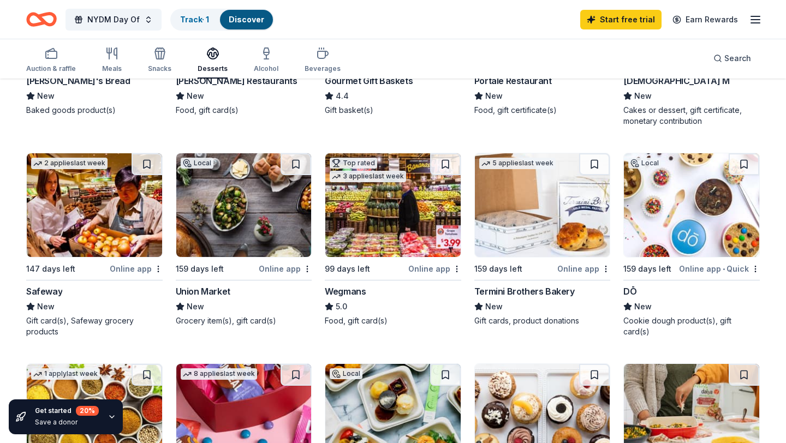
scroll to position [2, 0]
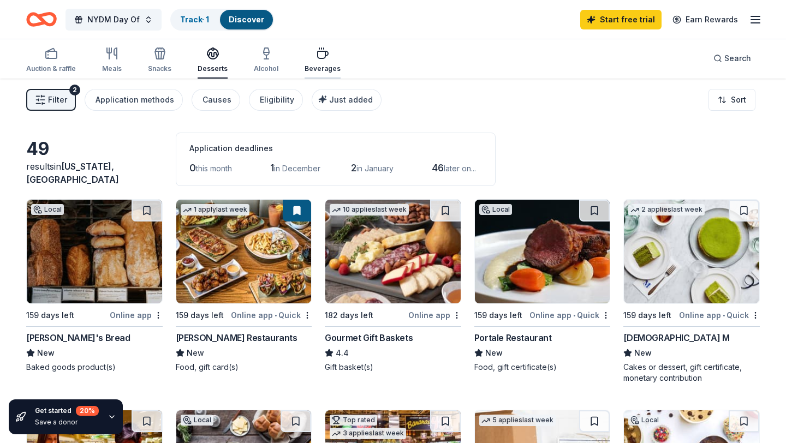
click at [306, 55] on div "button" at bounding box center [322, 53] width 36 height 13
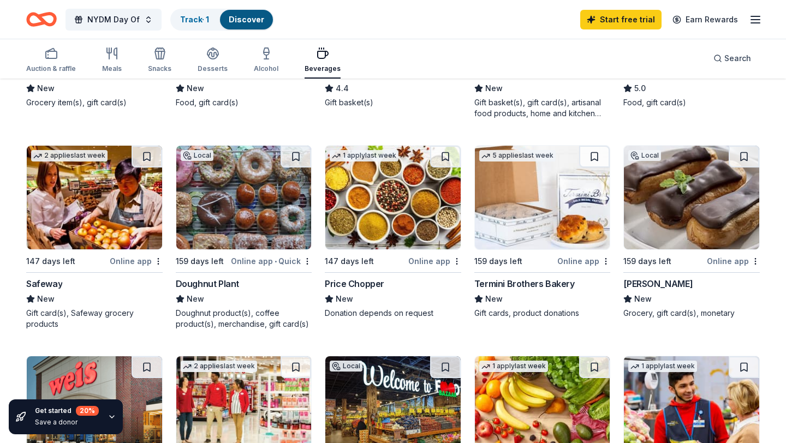
scroll to position [273, 0]
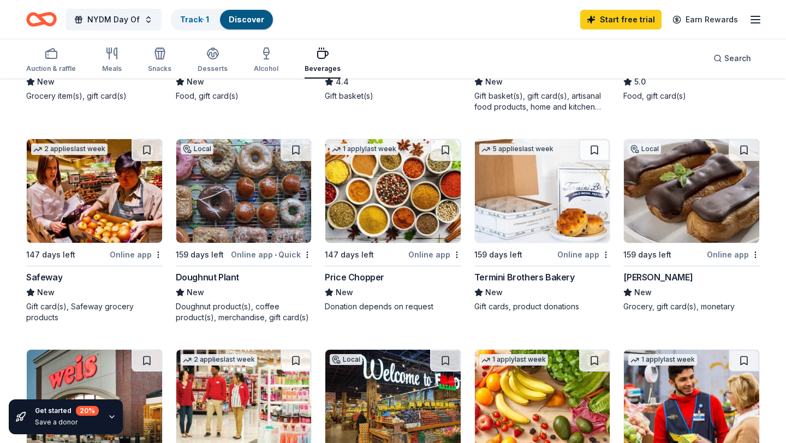
click at [286, 199] on img at bounding box center [243, 191] width 135 height 104
click at [541, 196] on img at bounding box center [542, 191] width 135 height 104
click at [680, 235] on img at bounding box center [691, 191] width 135 height 104
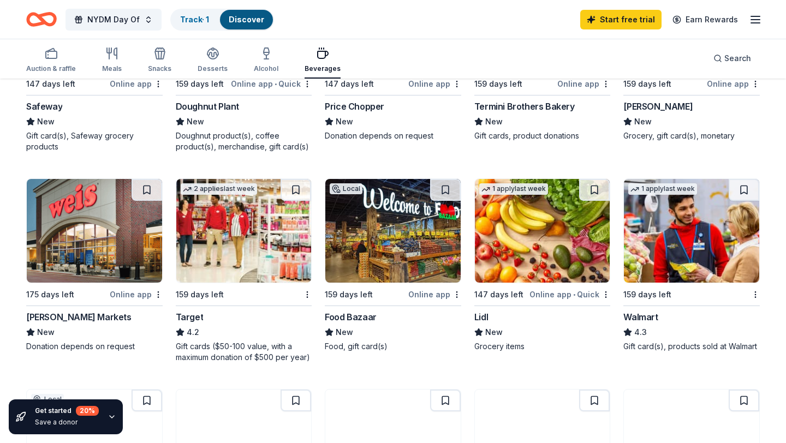
scroll to position [464, 0]
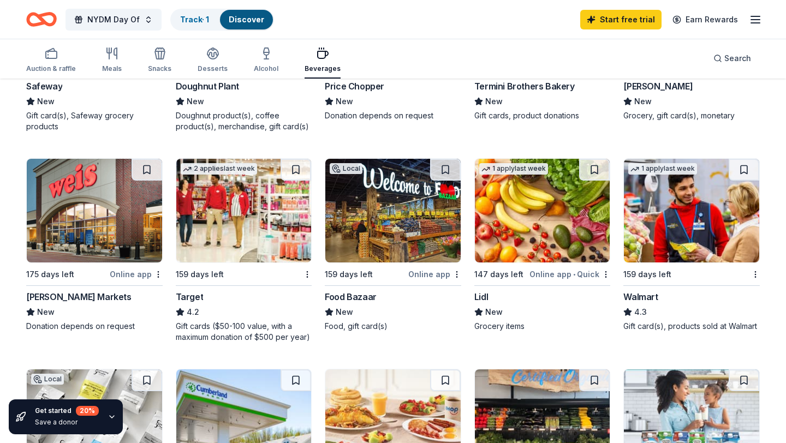
click at [376, 233] on img at bounding box center [392, 211] width 135 height 104
click at [505, 210] on img at bounding box center [542, 211] width 135 height 104
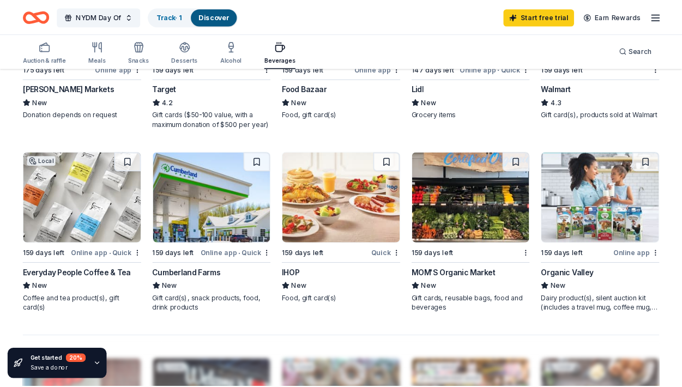
scroll to position [660, 0]
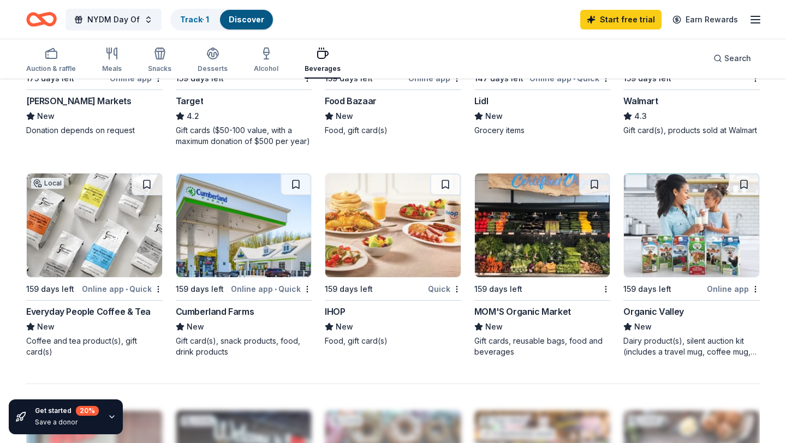
click at [128, 242] on img at bounding box center [94, 225] width 135 height 104
click at [242, 256] on img at bounding box center [243, 225] width 135 height 104
click at [374, 238] on img at bounding box center [392, 225] width 135 height 104
click at [521, 256] on img at bounding box center [542, 225] width 135 height 104
click at [703, 248] on img at bounding box center [691, 225] width 135 height 104
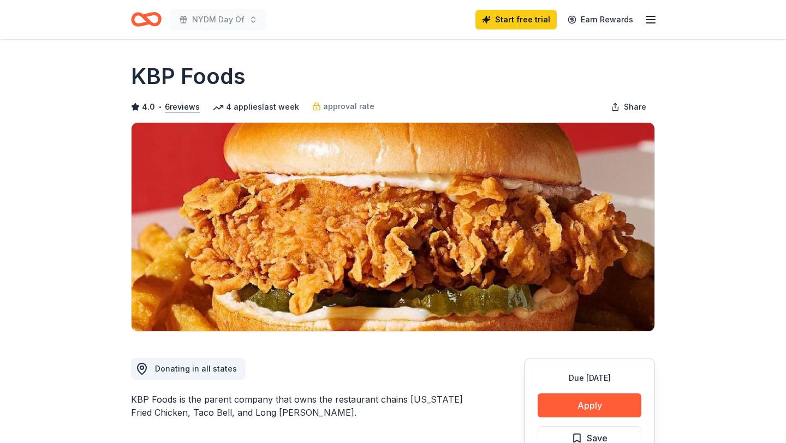
click at [146, 18] on icon "Home" at bounding box center [151, 19] width 17 height 11
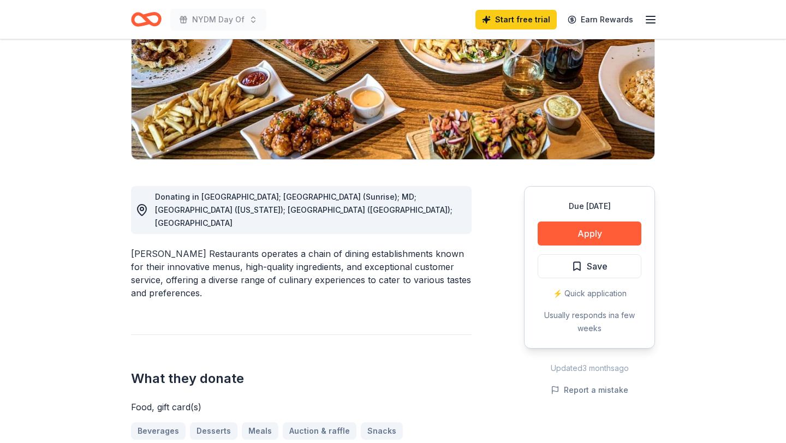
scroll to position [174, 0]
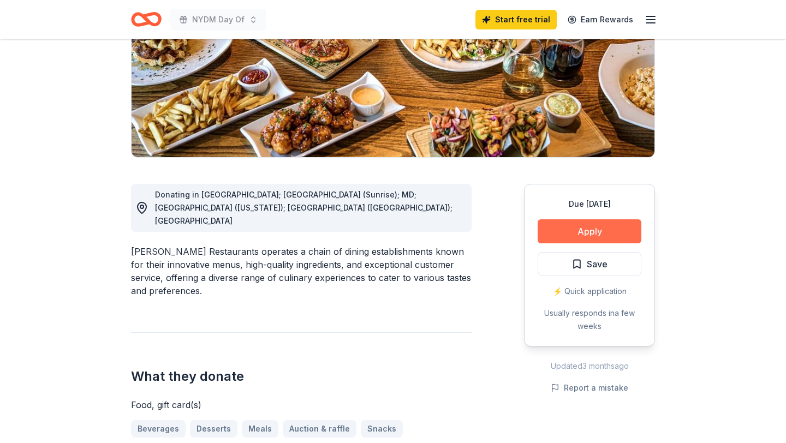
click at [612, 235] on button "Apply" at bounding box center [589, 231] width 104 height 24
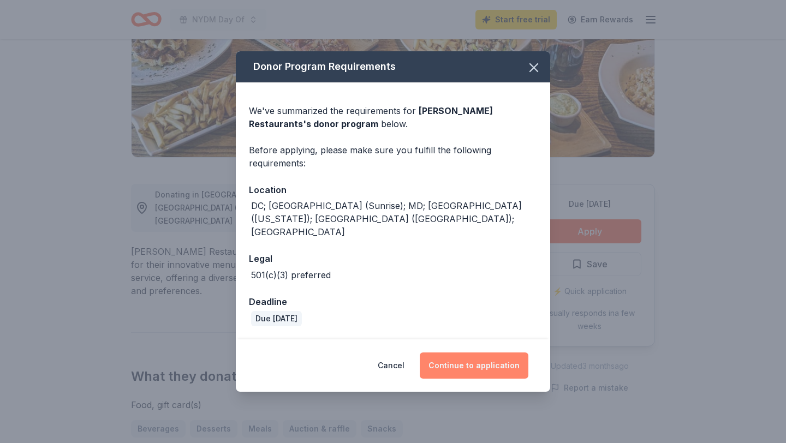
click at [478, 358] on button "Continue to application" at bounding box center [473, 365] width 109 height 26
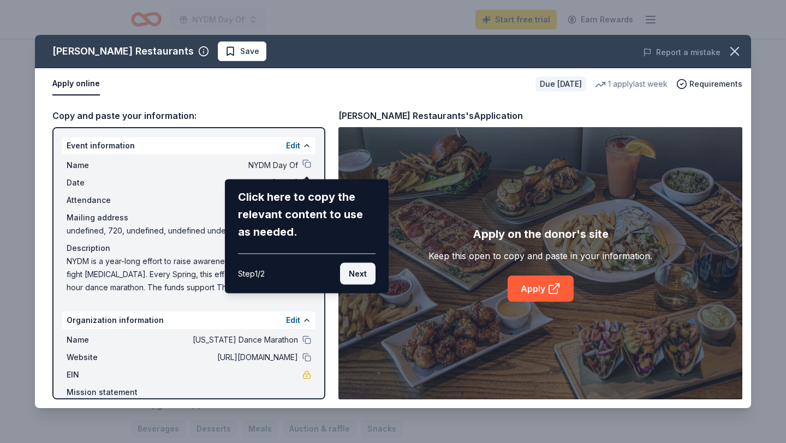
click at [358, 277] on button "Next" at bounding box center [357, 274] width 35 height 22
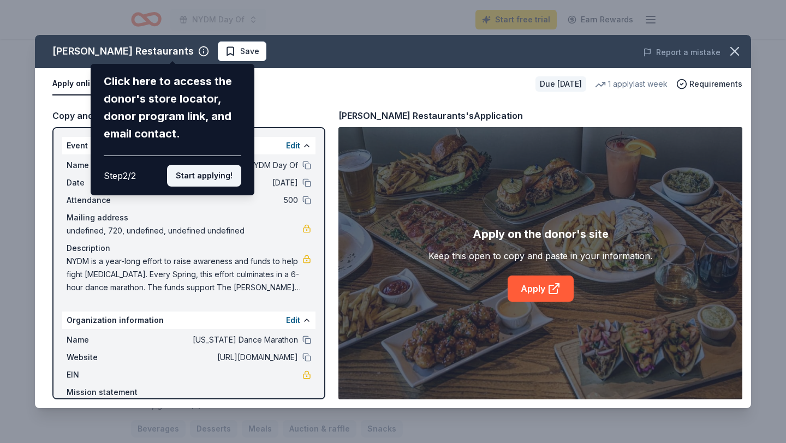
click at [213, 178] on button "Start applying!" at bounding box center [204, 176] width 74 height 22
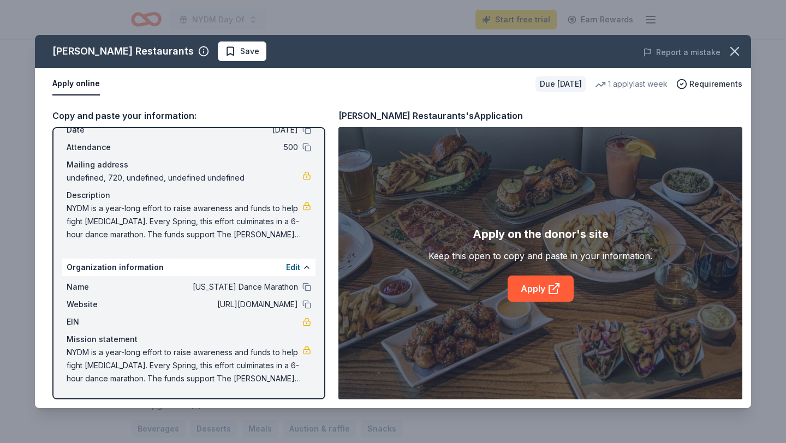
scroll to position [0, 0]
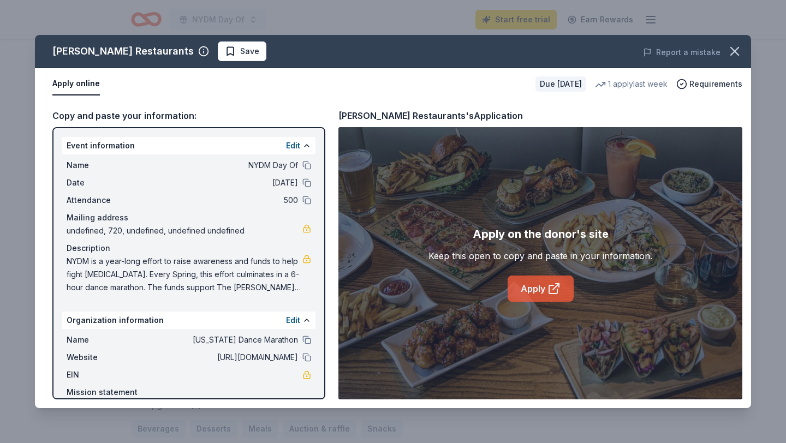
click at [554, 286] on icon at bounding box center [553, 288] width 13 height 13
click at [218, 44] on button "Save" at bounding box center [242, 51] width 49 height 20
click at [415, 30] on div "Thompson Restaurants Saved Report a mistake Apply online Due in 159 days 1 appl…" at bounding box center [393, 221] width 786 height 443
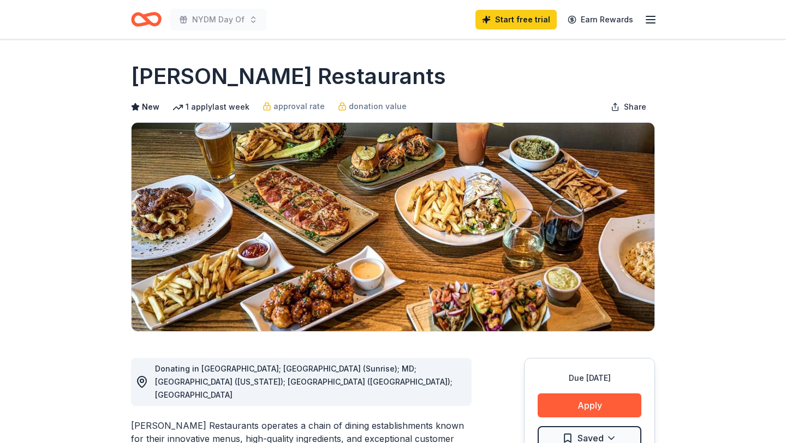
click at [151, 22] on icon "Home" at bounding box center [151, 19] width 17 height 11
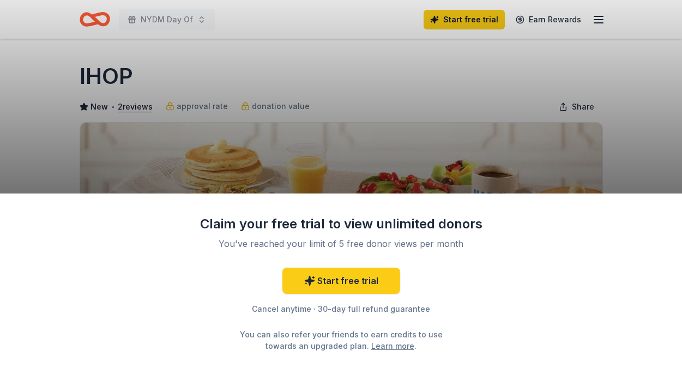
click at [266, 163] on div "Claim your free trial to view unlimited donors You've reached your limit of 5 f…" at bounding box center [341, 193] width 682 height 387
click at [554, 71] on div "Claim your free trial to view unlimited donors You've reached your limit of 5 f…" at bounding box center [341, 193] width 682 height 387
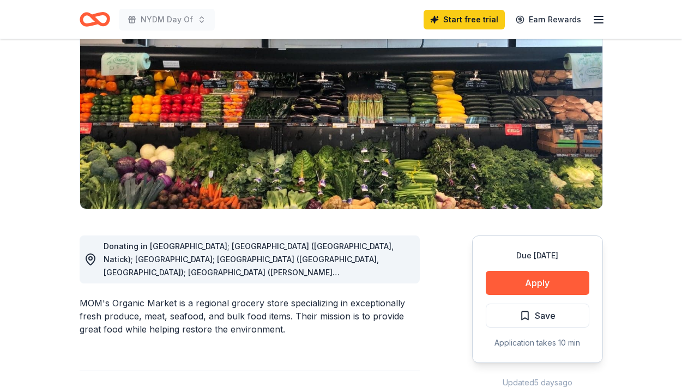
scroll to position [131, 0]
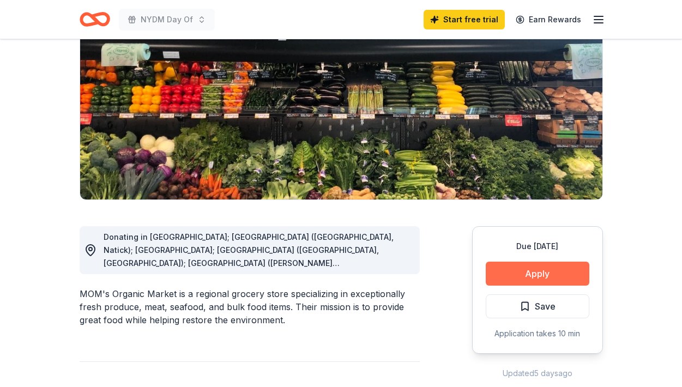
click at [573, 271] on button "Apply" at bounding box center [538, 274] width 104 height 24
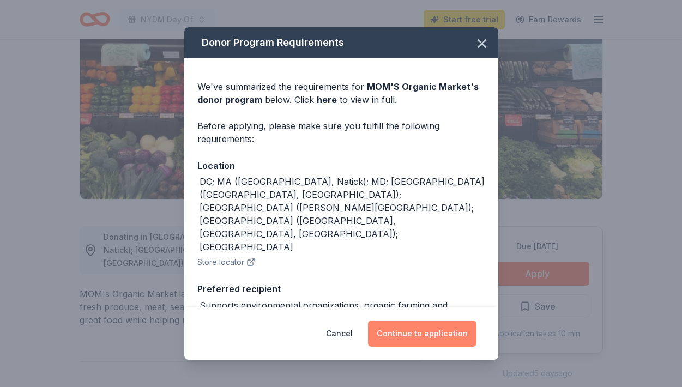
click at [429, 343] on button "Continue to application" at bounding box center [422, 334] width 109 height 26
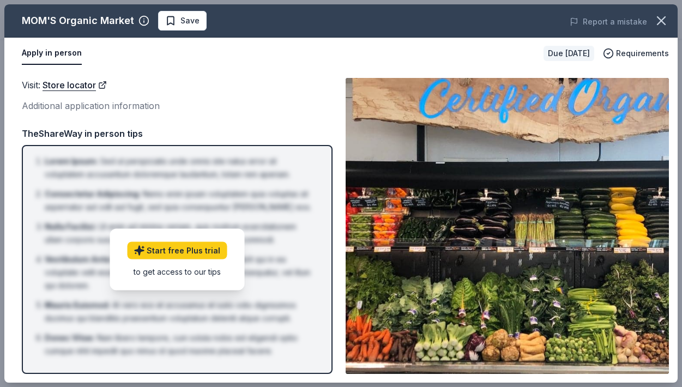
click at [451, 169] on img at bounding box center [507, 226] width 323 height 296
click at [660, 18] on icon "button" at bounding box center [662, 21] width 8 height 8
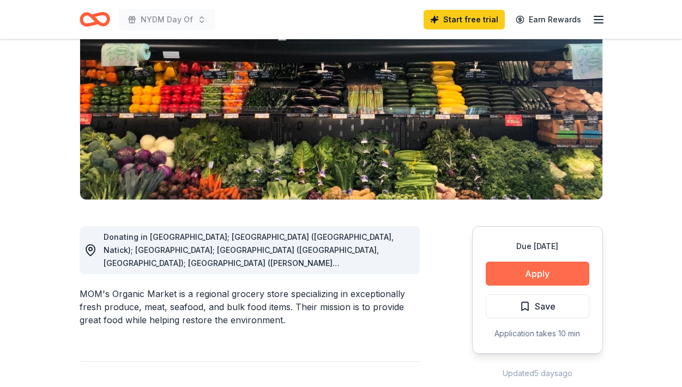
click at [534, 264] on button "Apply" at bounding box center [538, 274] width 104 height 24
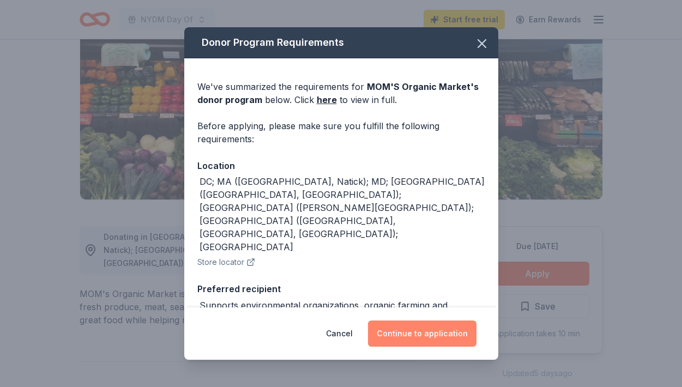
click at [443, 342] on button "Continue to application" at bounding box center [422, 334] width 109 height 26
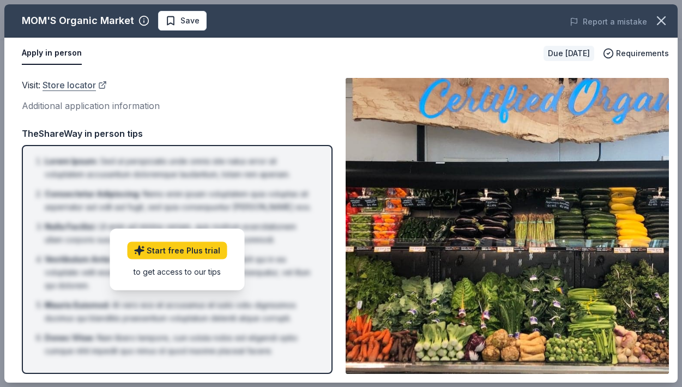
click at [76, 87] on link "Store locator" at bounding box center [75, 85] width 64 height 14
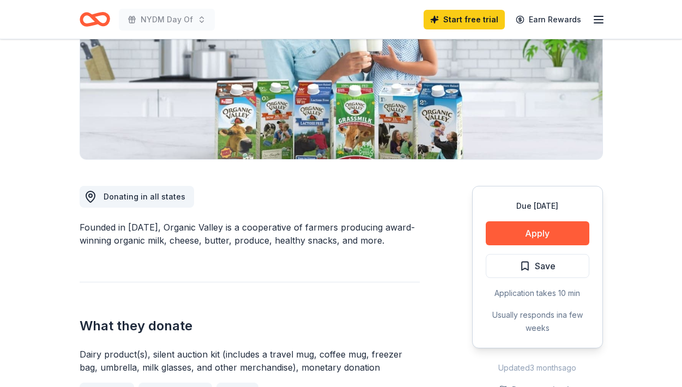
scroll to position [177, 0]
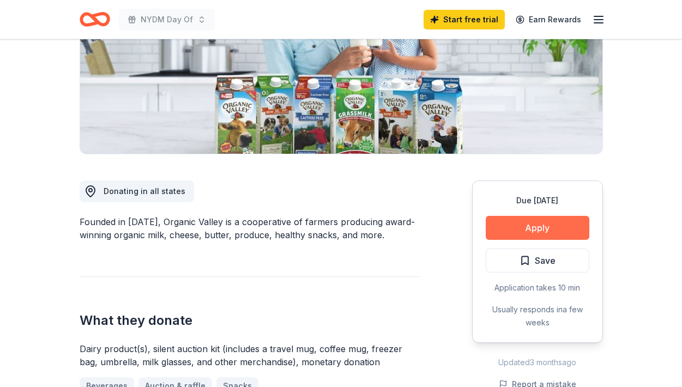
click at [504, 229] on button "Apply" at bounding box center [538, 228] width 104 height 24
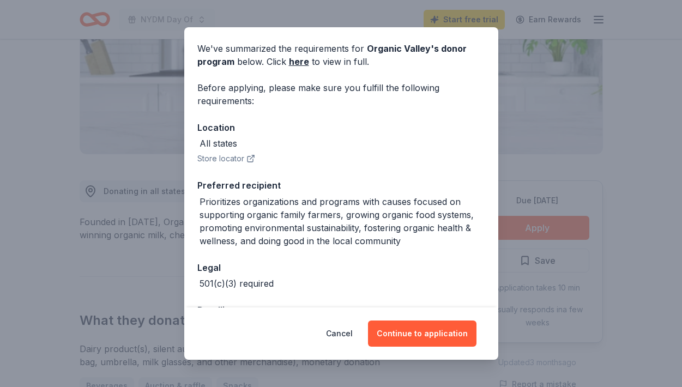
scroll to position [39, 0]
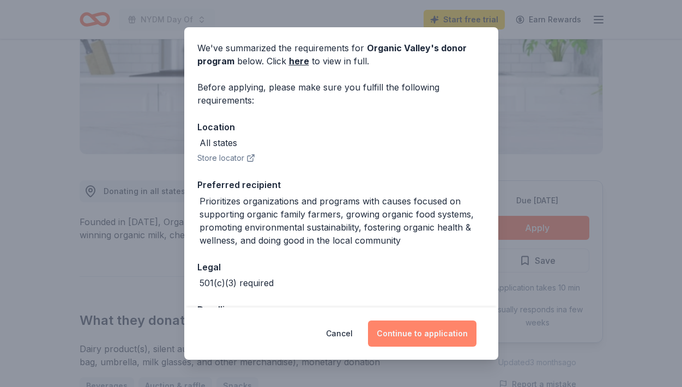
click at [440, 332] on button "Continue to application" at bounding box center [422, 334] width 109 height 26
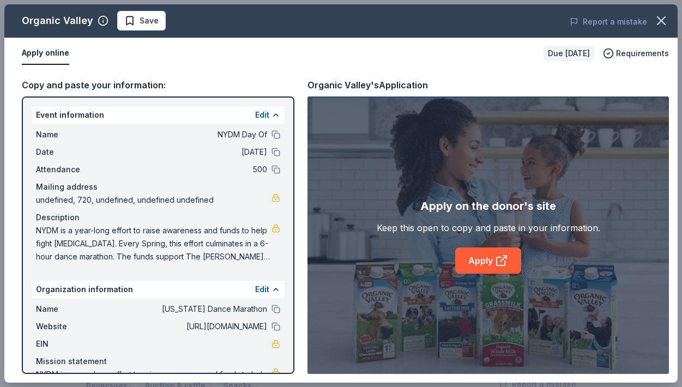
scroll to position [47, 0]
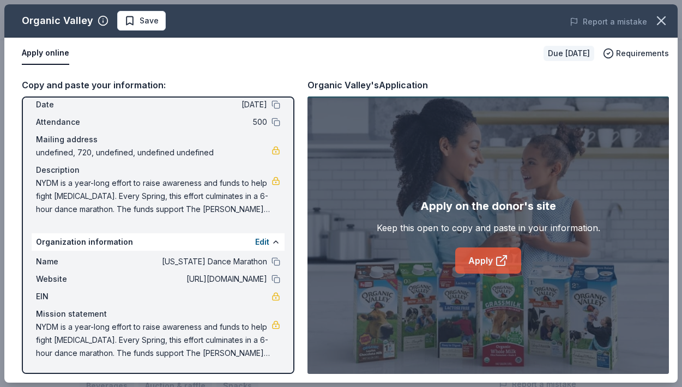
click at [494, 265] on link "Apply" at bounding box center [488, 261] width 66 height 26
